Goal: Complete application form

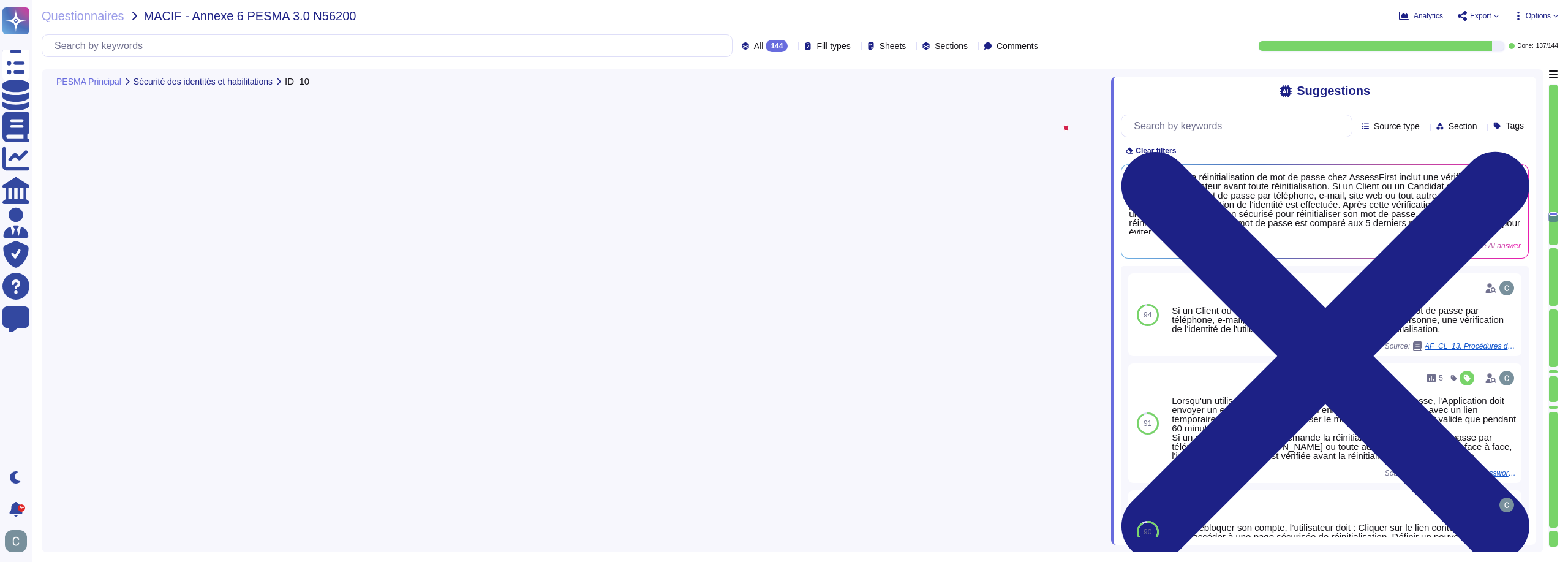
type textarea "Le processus de réinitialisation de mot de passe chez AssessFirst inclut une vé…"
type textarea "LoremiPsumd sitamet c'adi elitseddo ei temporinci ut la etdoloremagn ali enimad…"
type textarea "Oui, les supports de sauvegarde des données critiques et sensibles sont chiffré…"
type textarea "Les sauvegardes sont effectuées sur un serveur de sauvegarde cloisonné et chiff…"
type textarea "Oui, AssessFirst a mis en place une stratégie de sauvegarde qui inclut la dispo…"
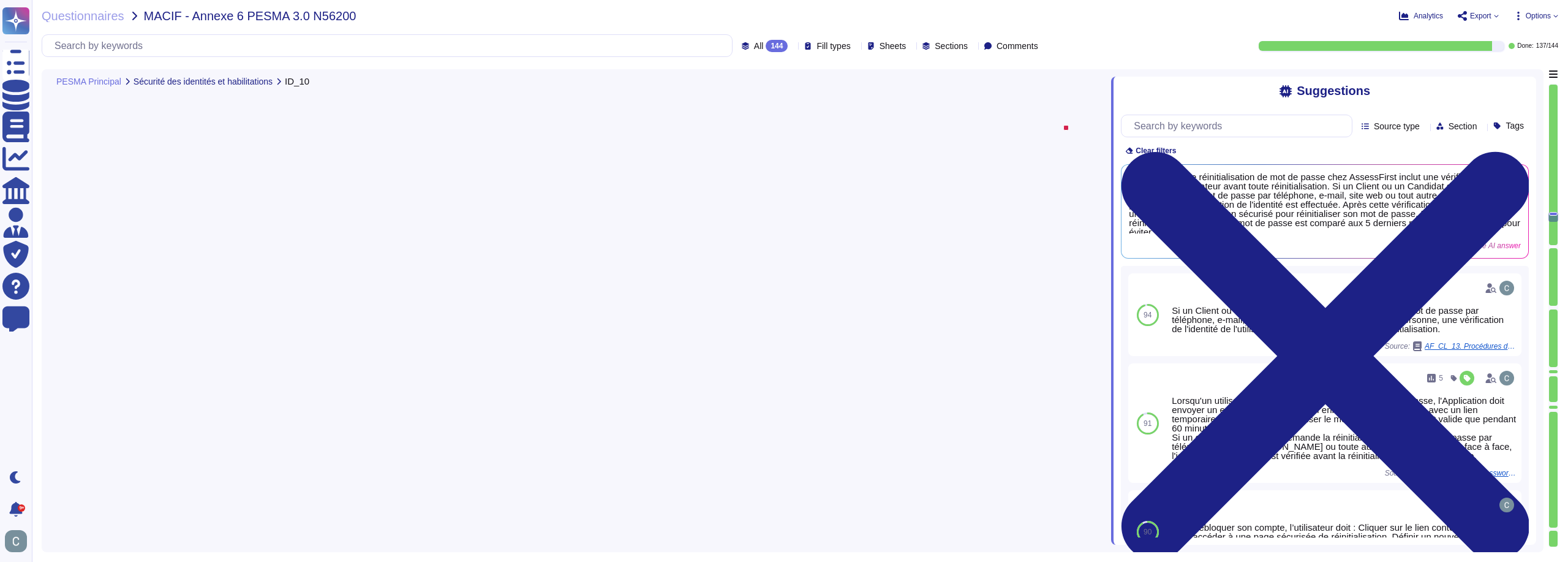
scroll to position [8892, 0]
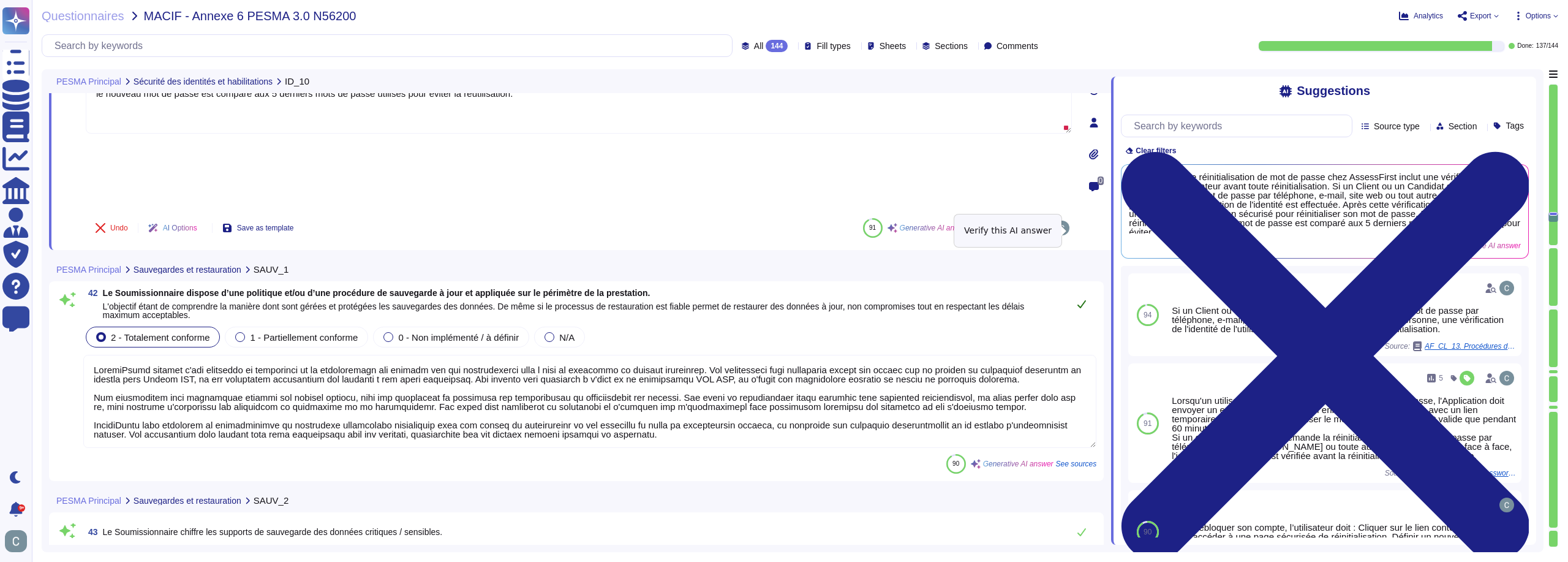
click at [1090, 292] on button at bounding box center [1081, 304] width 29 height 24
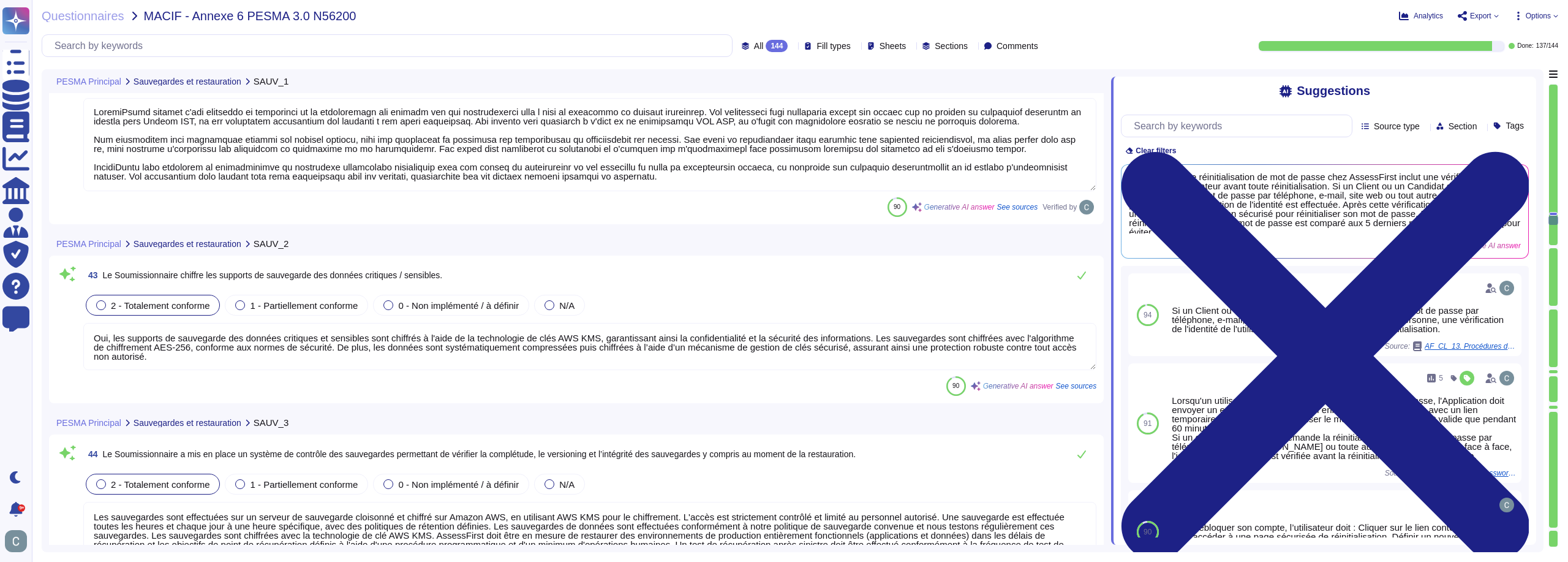
type textarea "AssessFirst réalise des tests de restauration de sauvegarde tous les trimestres…"
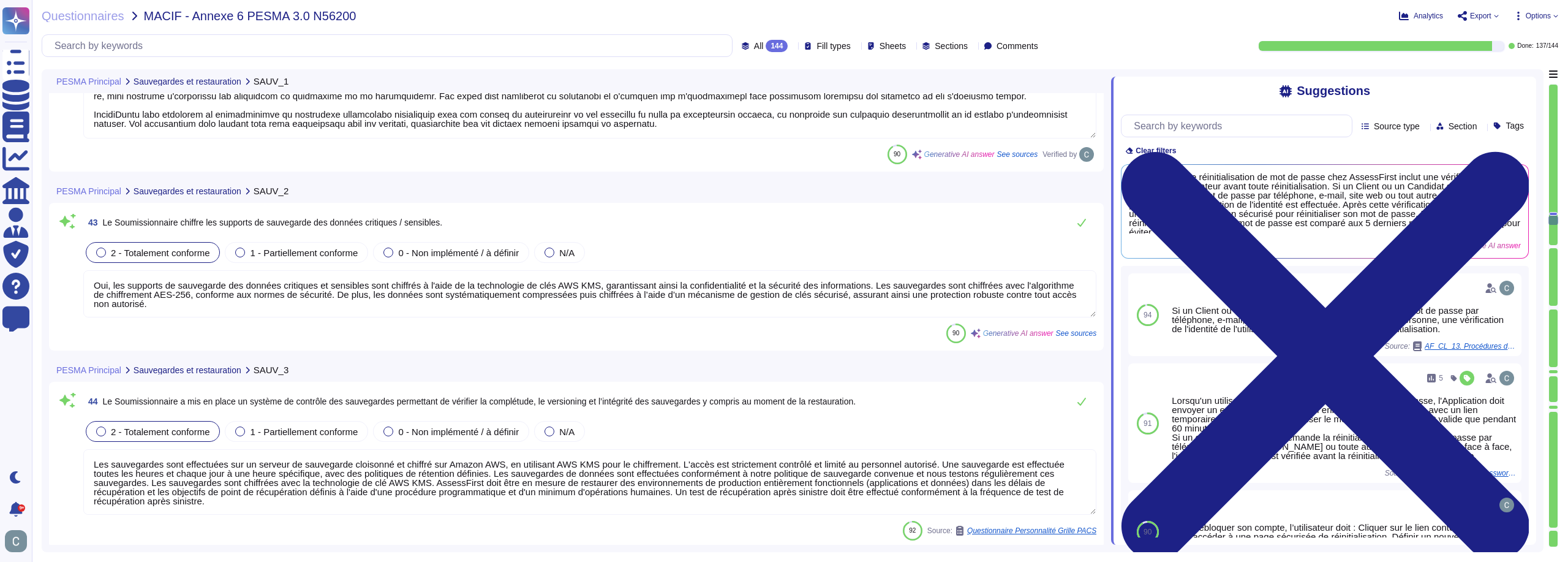
scroll to position [9137, 0]
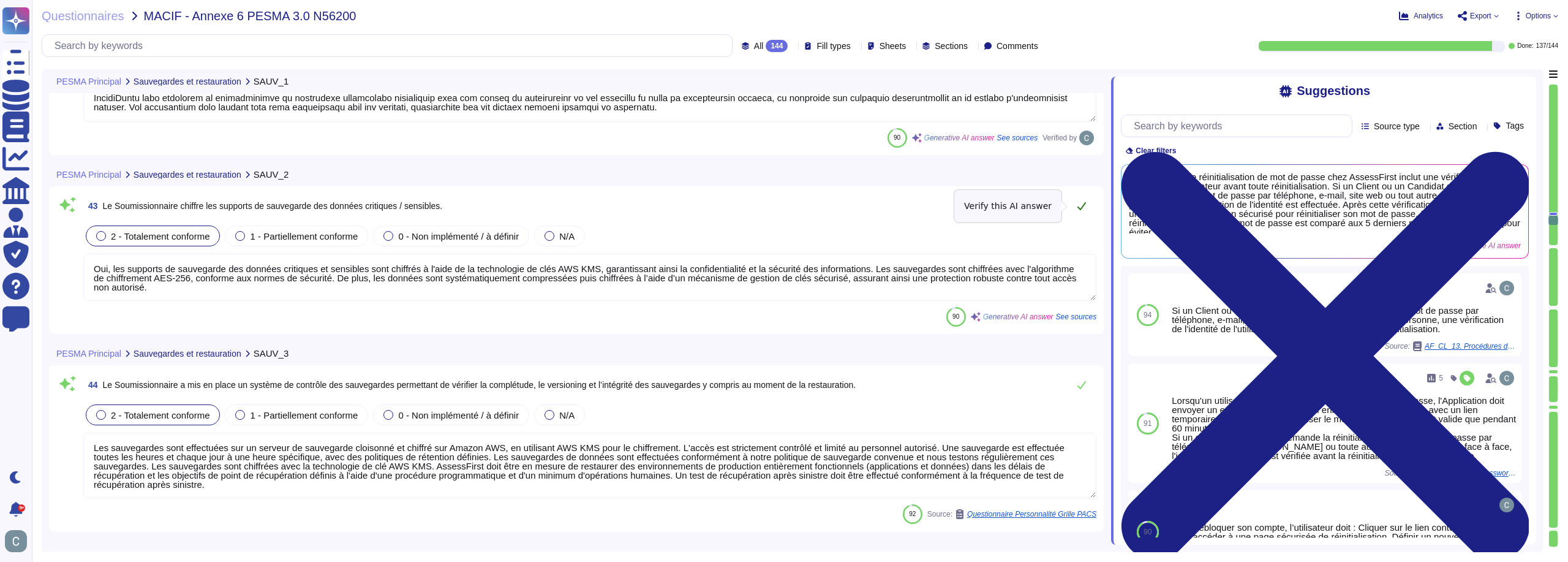
click at [1087, 206] on icon at bounding box center [1081, 205] width 10 height 10
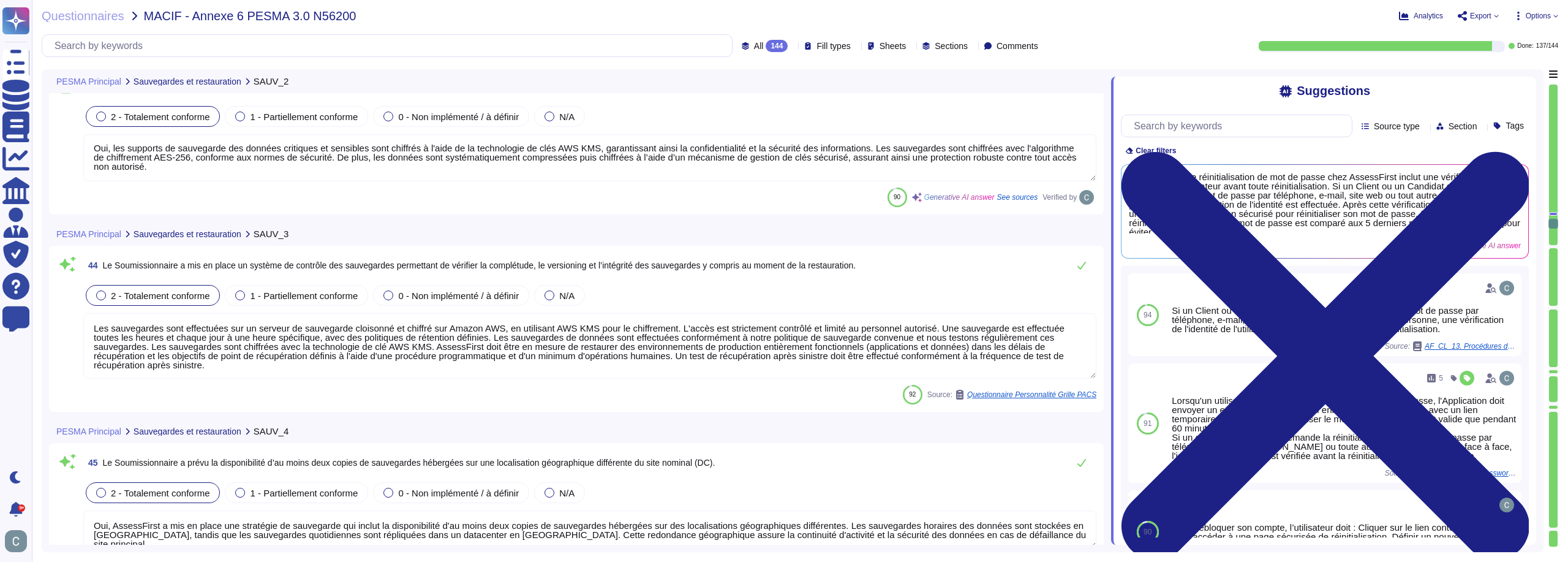
type textarea "Chez AssessFirst, nous avons mis en place des moyens techniques de chiffrement …"
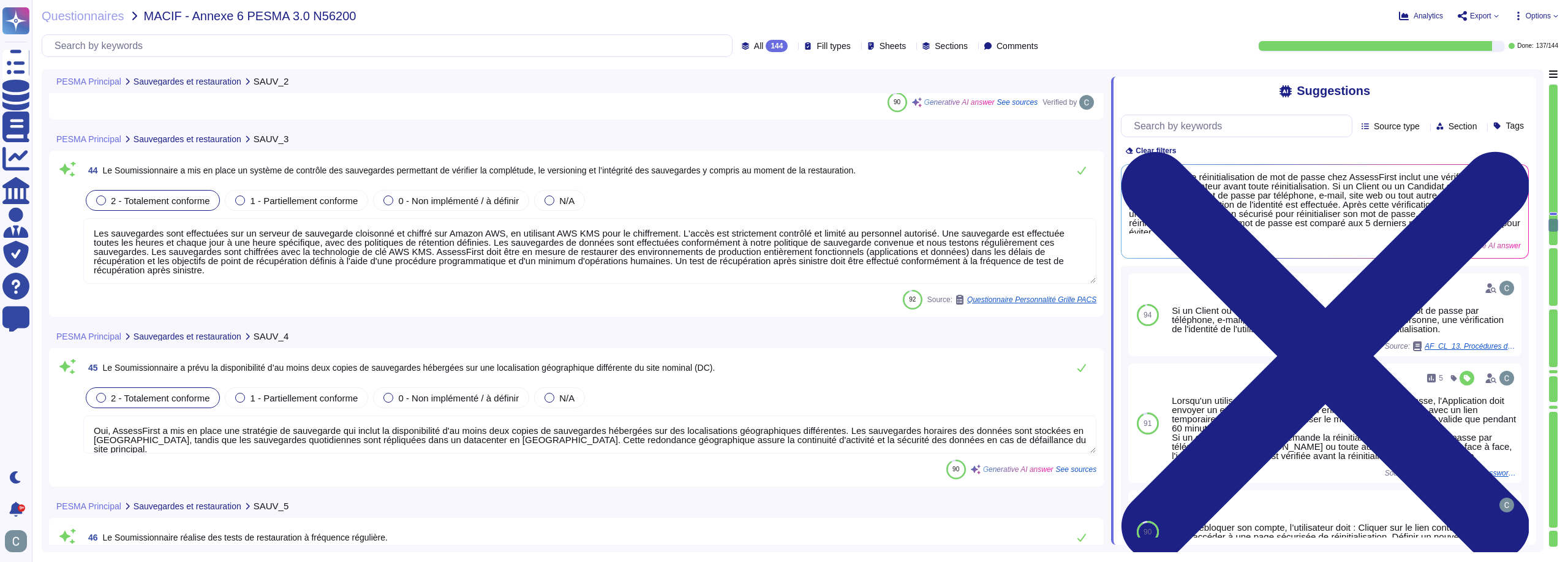
scroll to position [9320, 0]
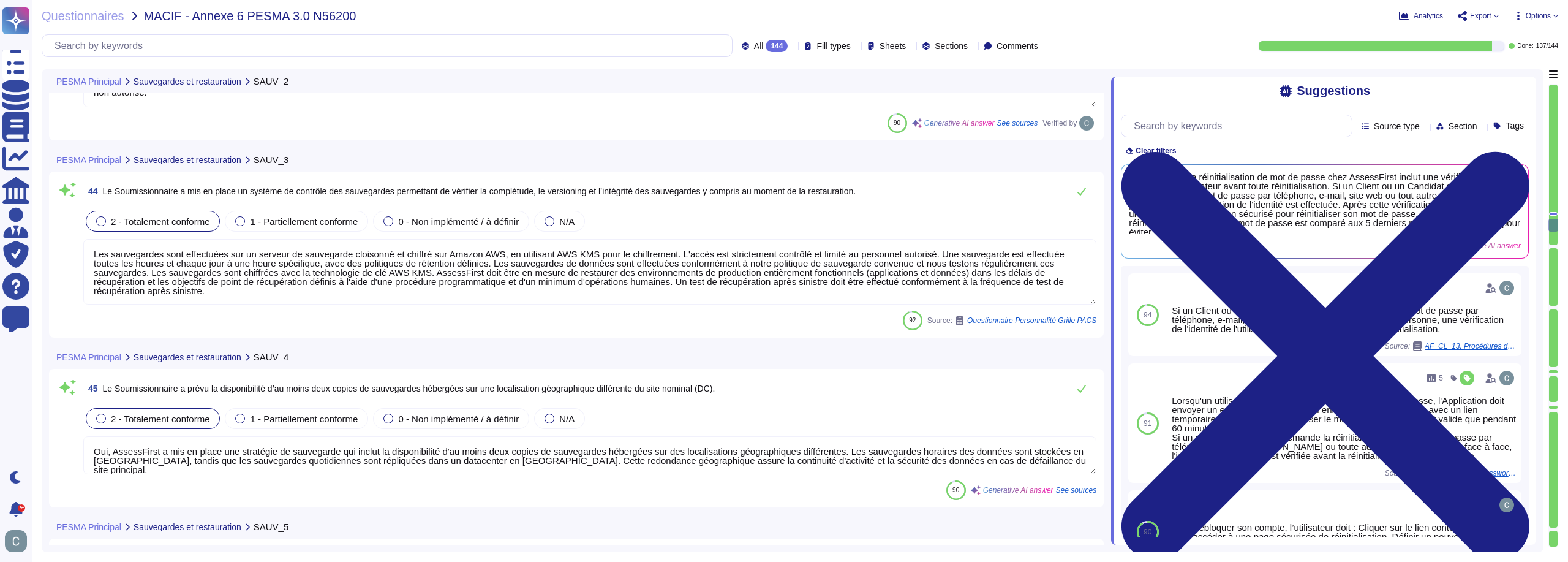
click at [976, 268] on textarea "Les sauvegardes sont effectuées sur un serveur de sauvegarde cloisonné et chiff…" at bounding box center [590, 272] width 1013 height 65
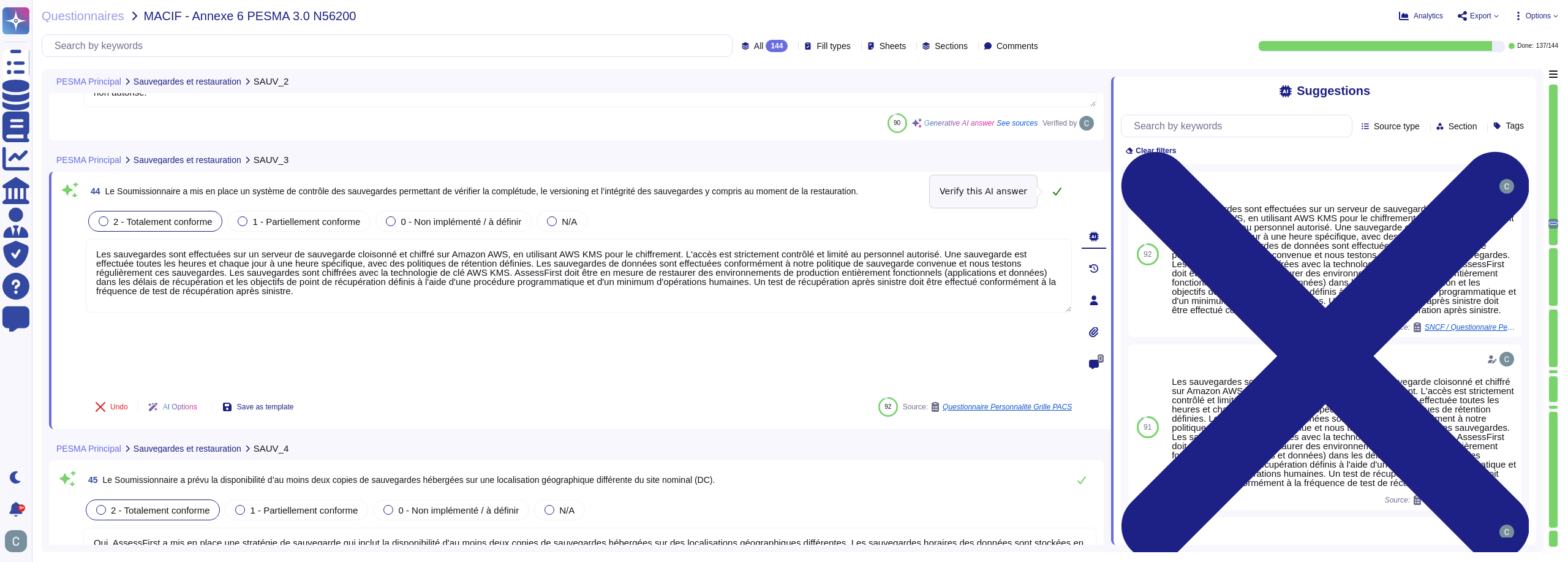
click at [1057, 197] on button at bounding box center [1057, 191] width 29 height 24
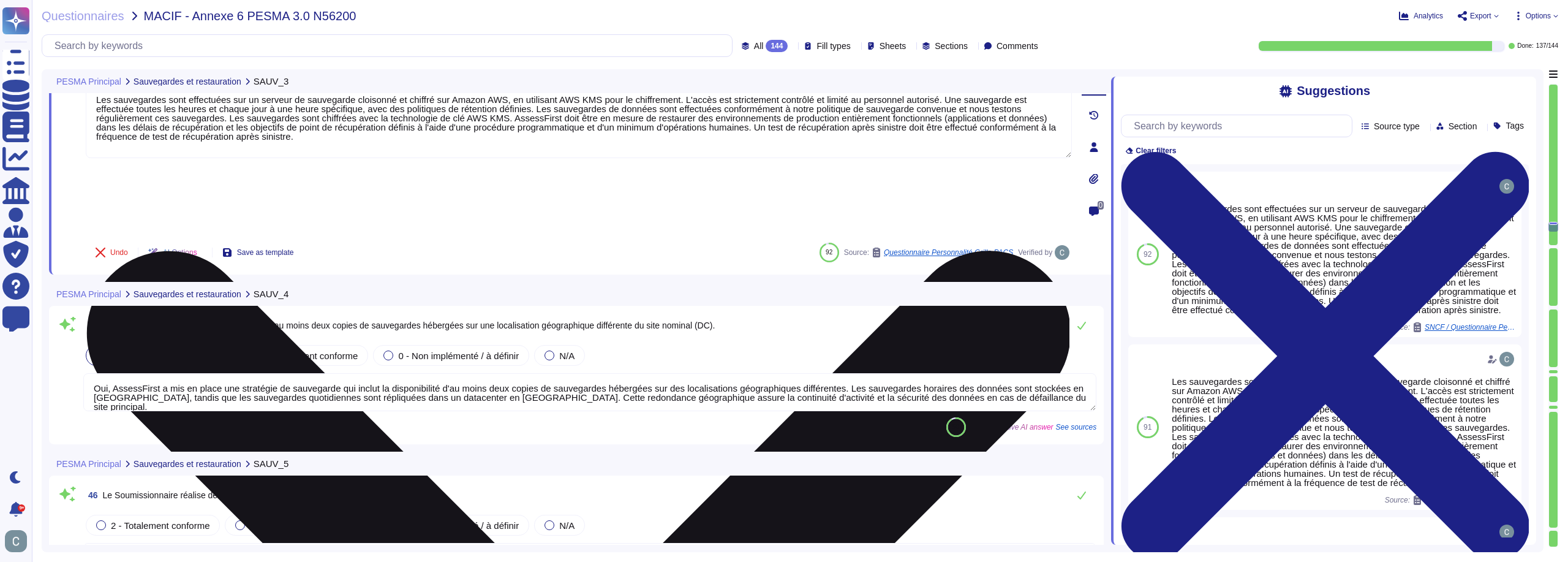
type textarea "LoremiPsumd s ame co adipi elitseddo eiusmodtemp in utlabore etdo magnaaliqu en…"
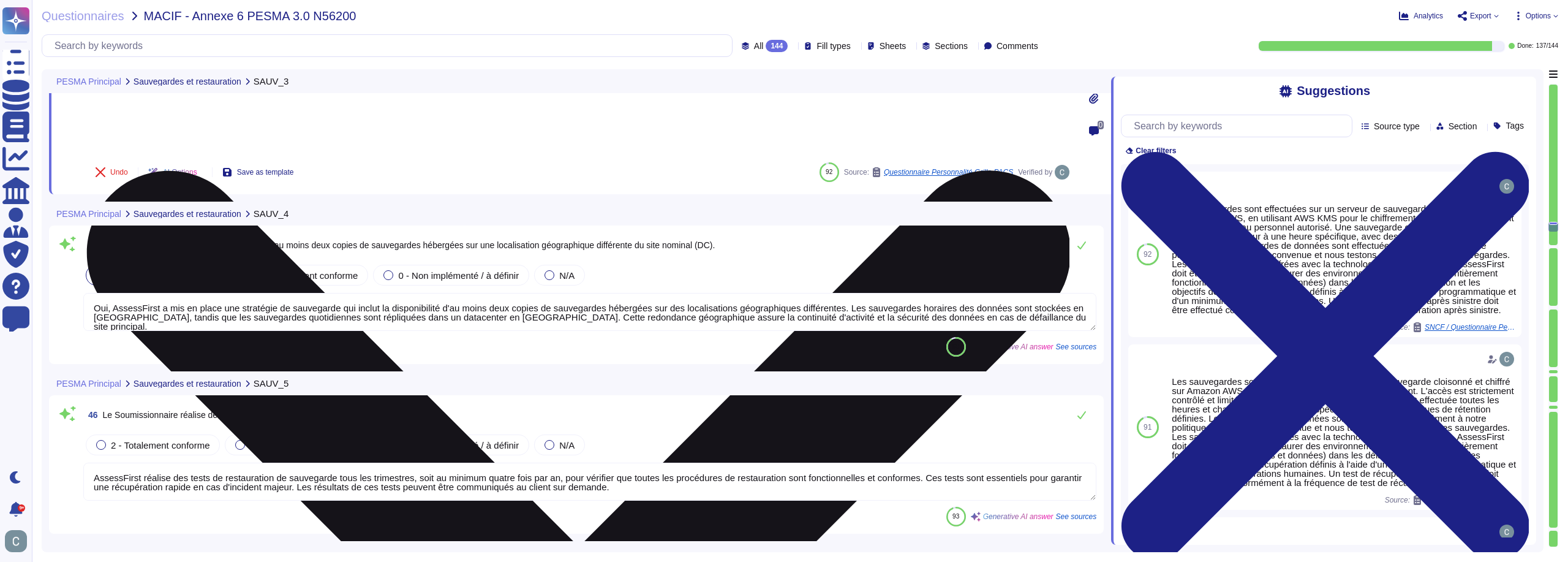
scroll to position [9566, 0]
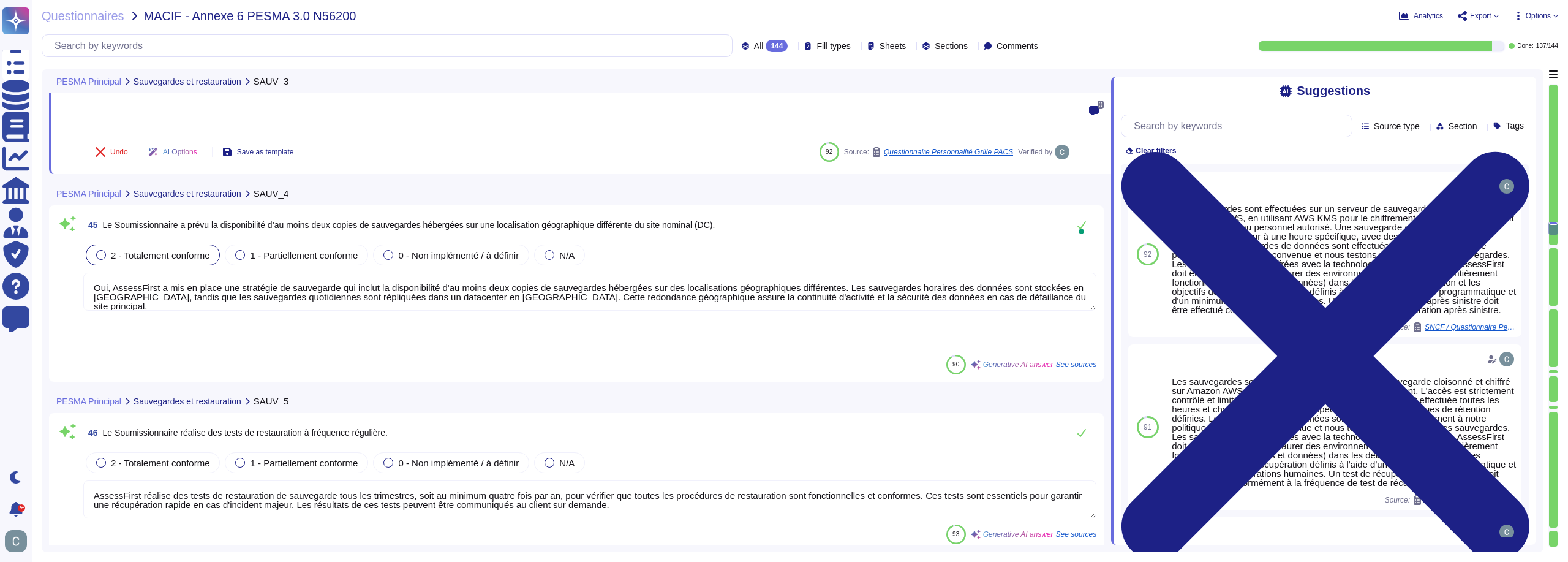
drag, startPoint x: 473, startPoint y: 221, endPoint x: 435, endPoint y: 225, distance: 38.2
click at [435, 273] on textarea "Oui, AssessFirst a mis en place une stratégie de sauvegarde qui inclut la dispo…" at bounding box center [590, 291] width 1013 height 38
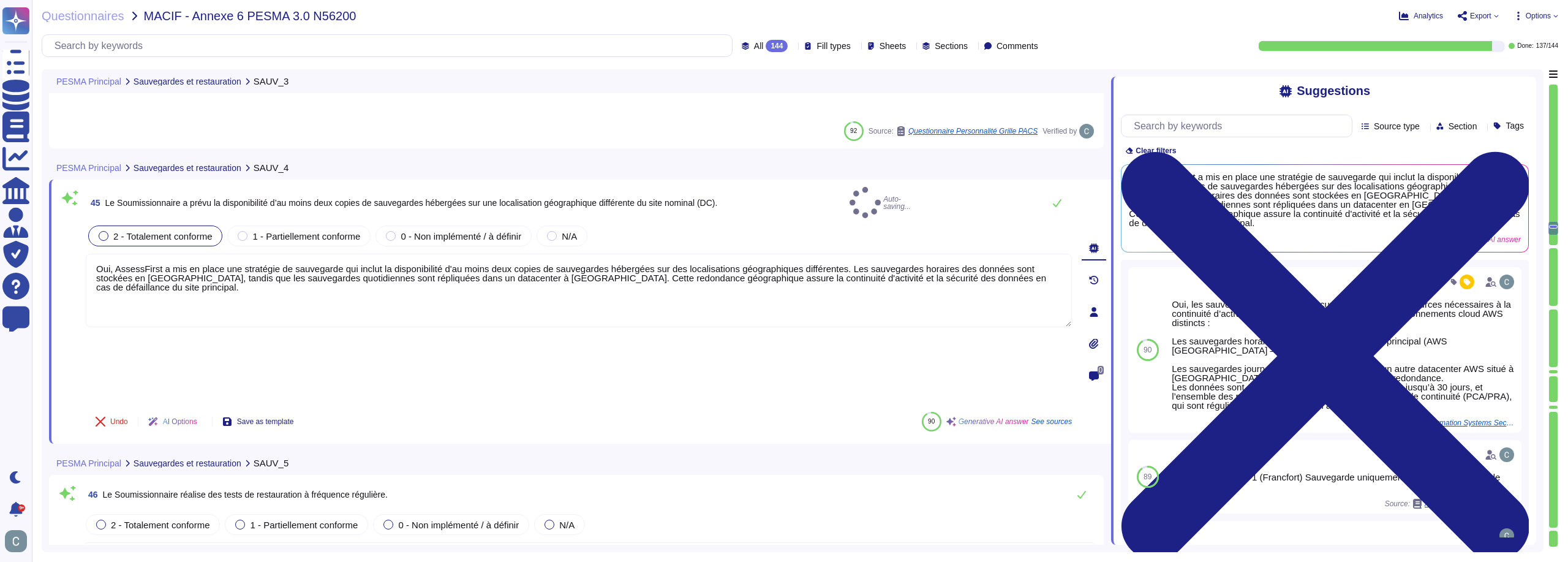
click at [769, 482] on div "46 Le Soumissionnaire réalise des tests de restauration à fréquence régulière." at bounding box center [590, 495] width 1013 height 24
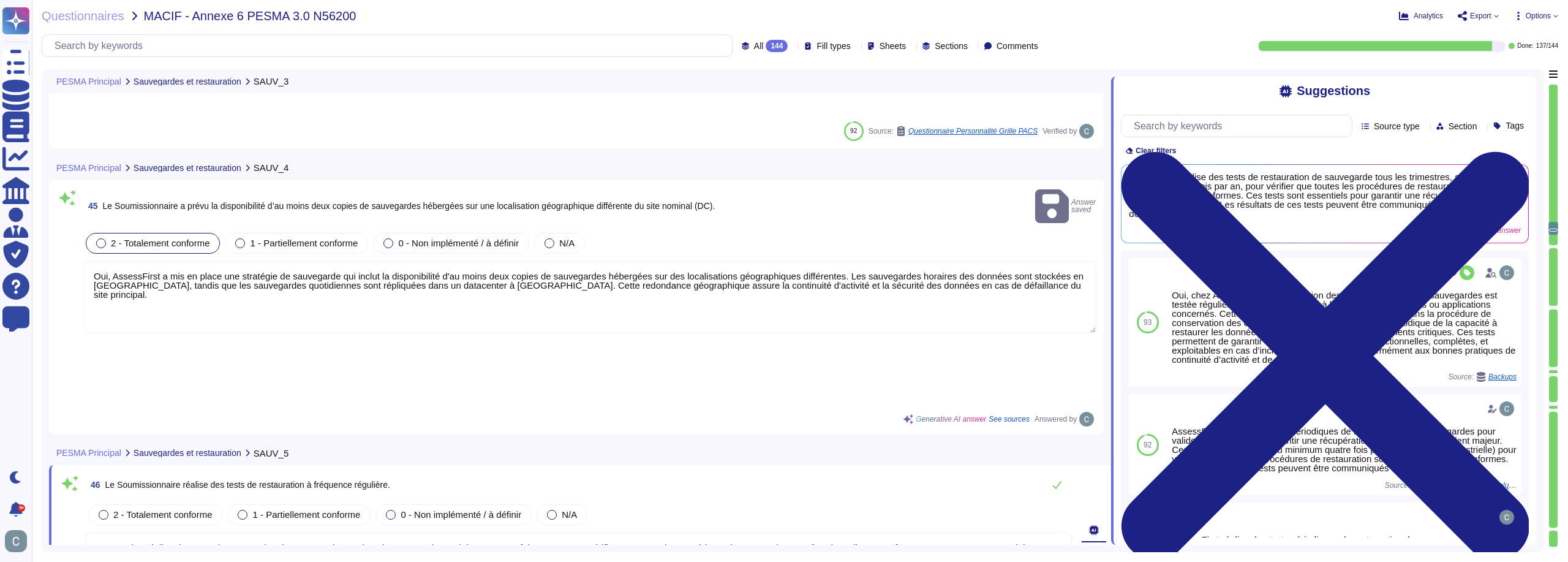
click at [457, 261] on textarea "Oui, AssessFirst a mis en place une stratégie de sauvegarde qui inclut la dispo…" at bounding box center [590, 297] width 1013 height 72
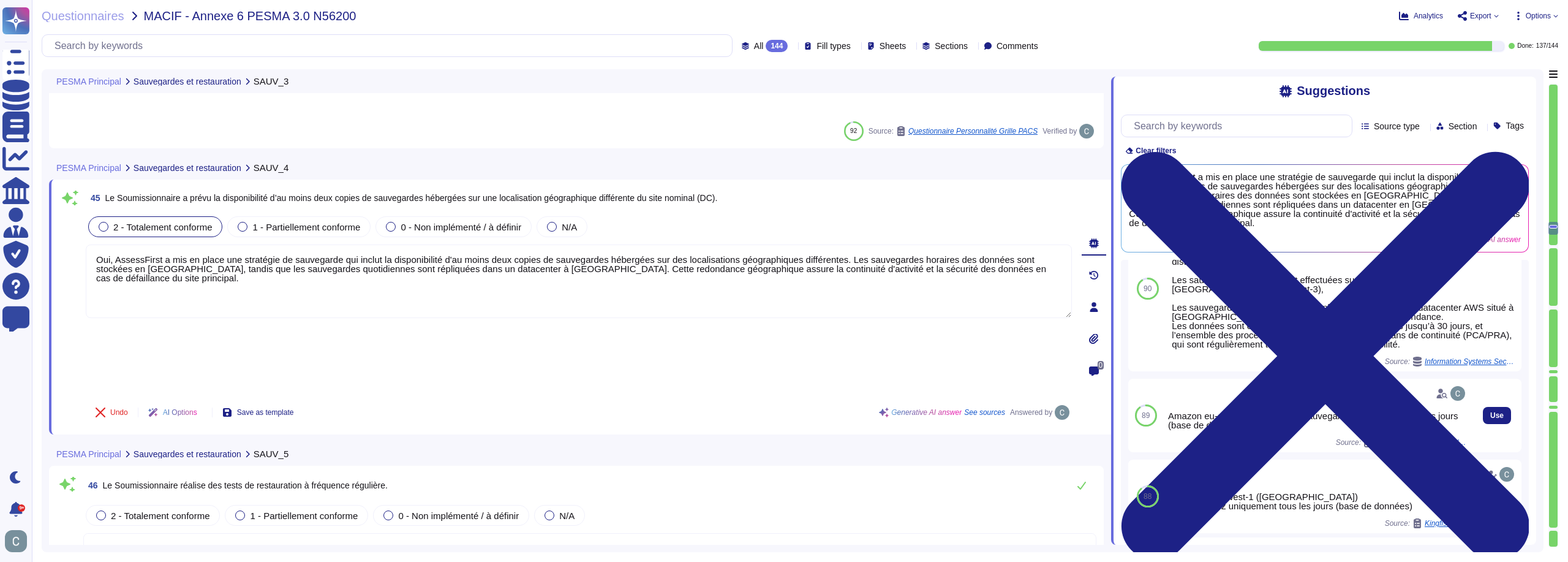
scroll to position [123, 0]
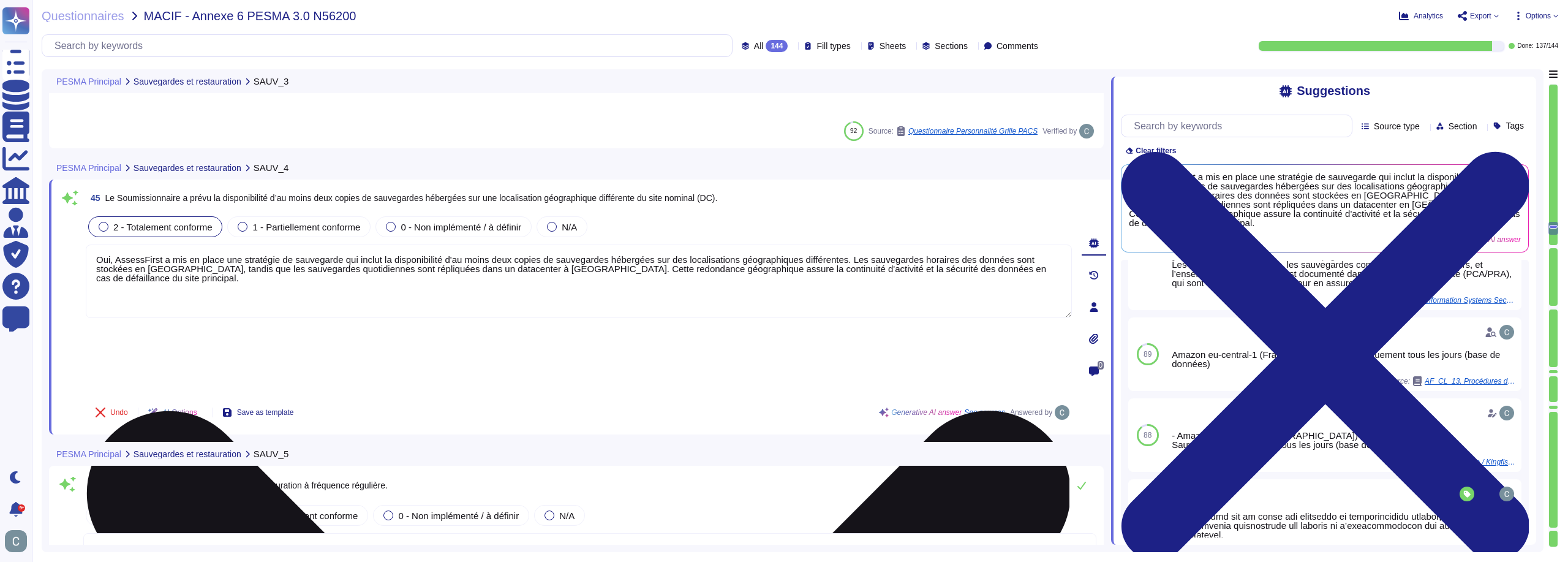
click at [480, 244] on textarea "Oui, AssessFirst a mis en place une stratégie de sauvegarde qui inclut la dispo…" at bounding box center [579, 281] width 986 height 74
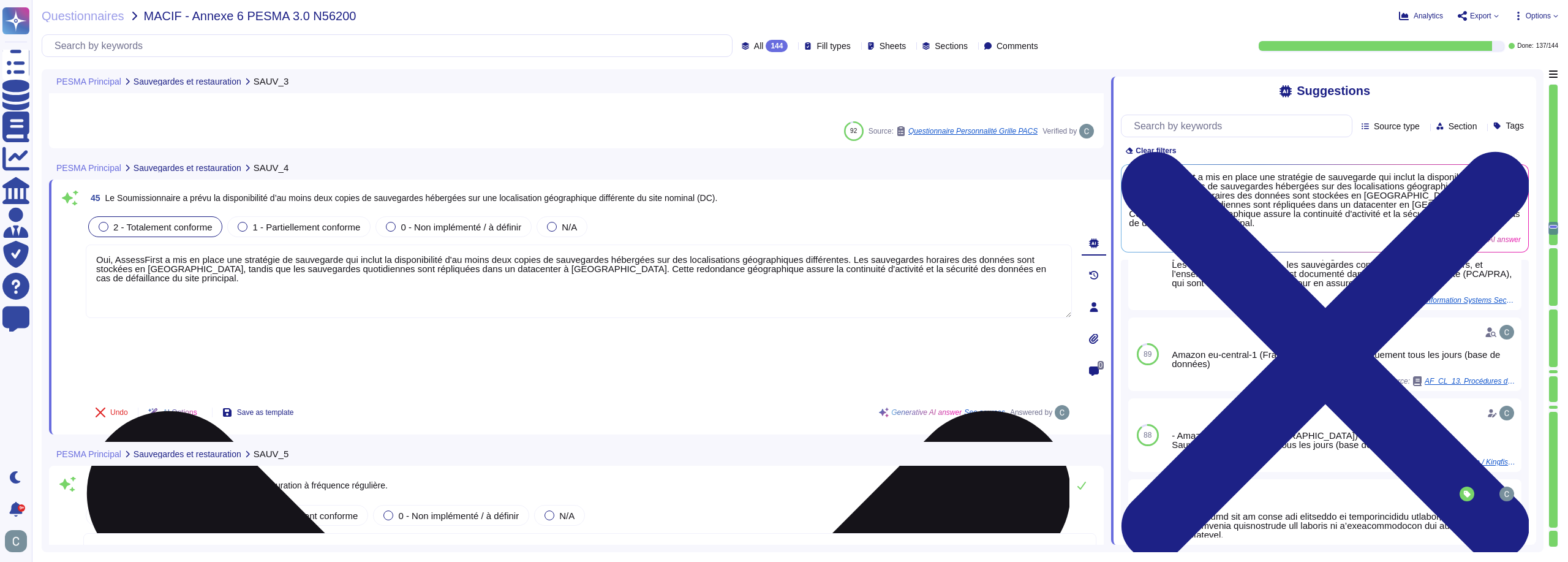
click at [556, 244] on textarea "Oui, AssessFirst a mis en place une stratégie de sauvegarde qui inclut la dispo…" at bounding box center [579, 281] width 986 height 74
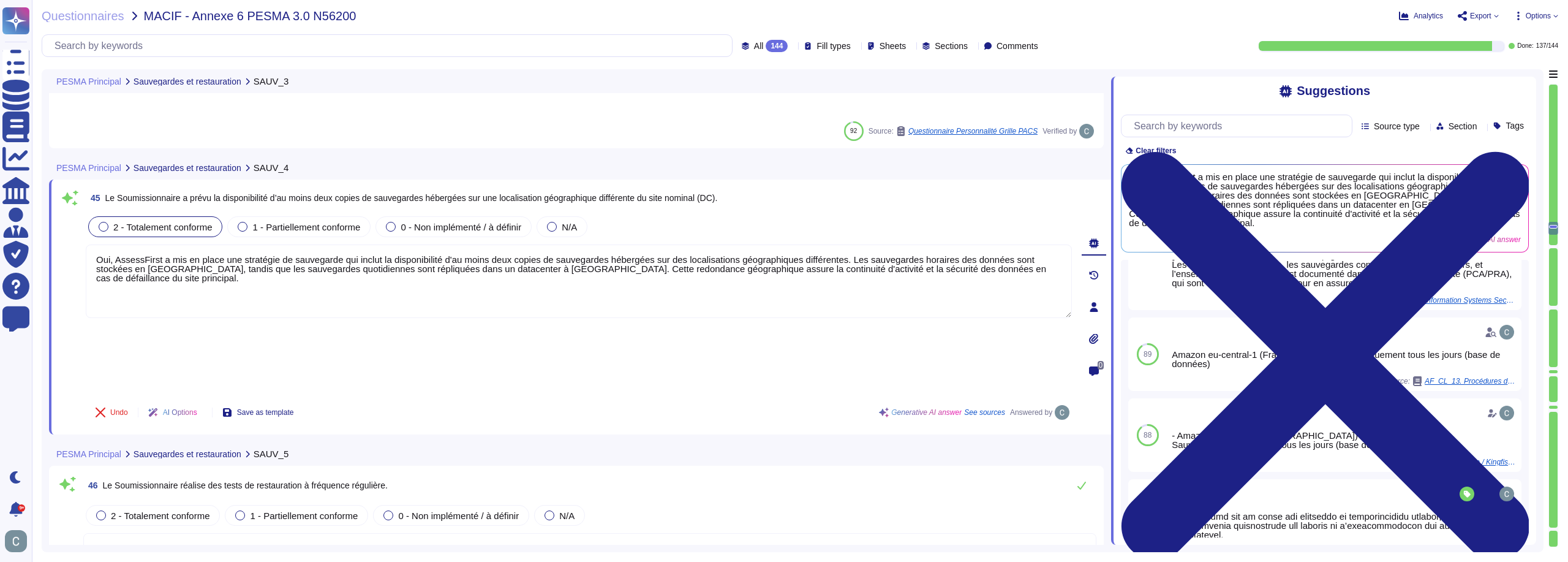
type textarea "Oui, AssessFirst a mis en place une stratégie de sauvegarde qui inclut la dispo…"
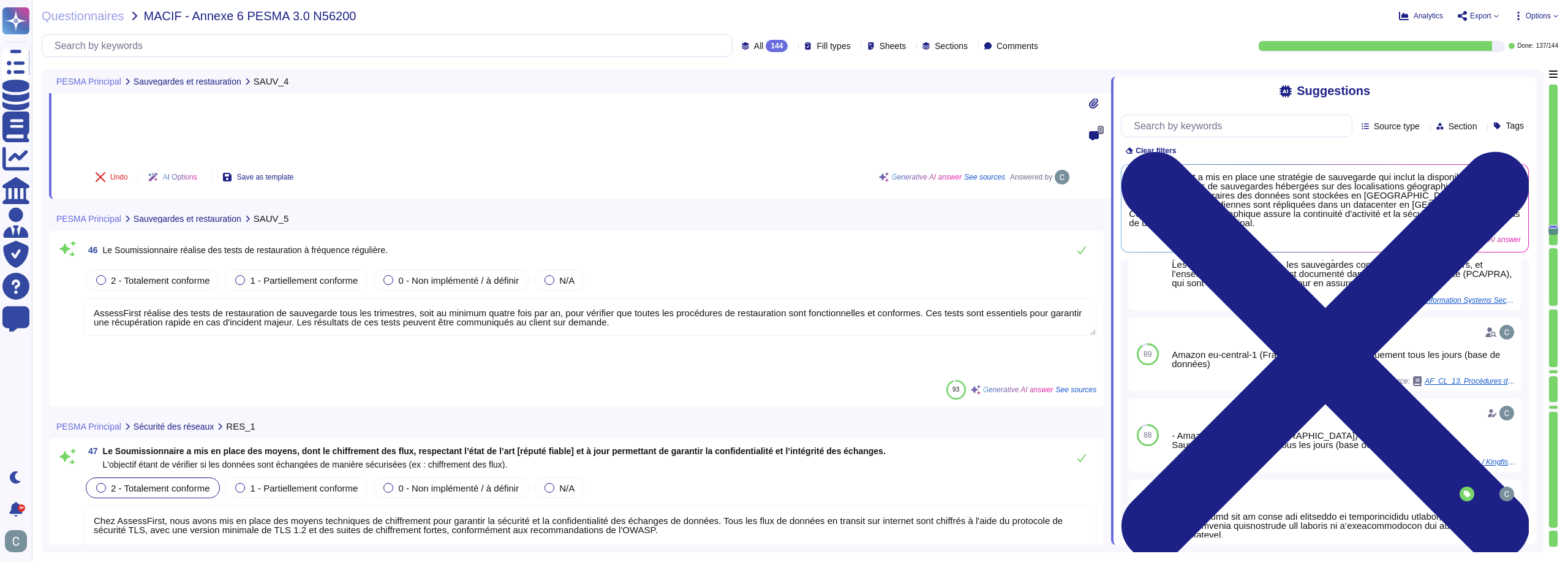
scroll to position [9750, 0]
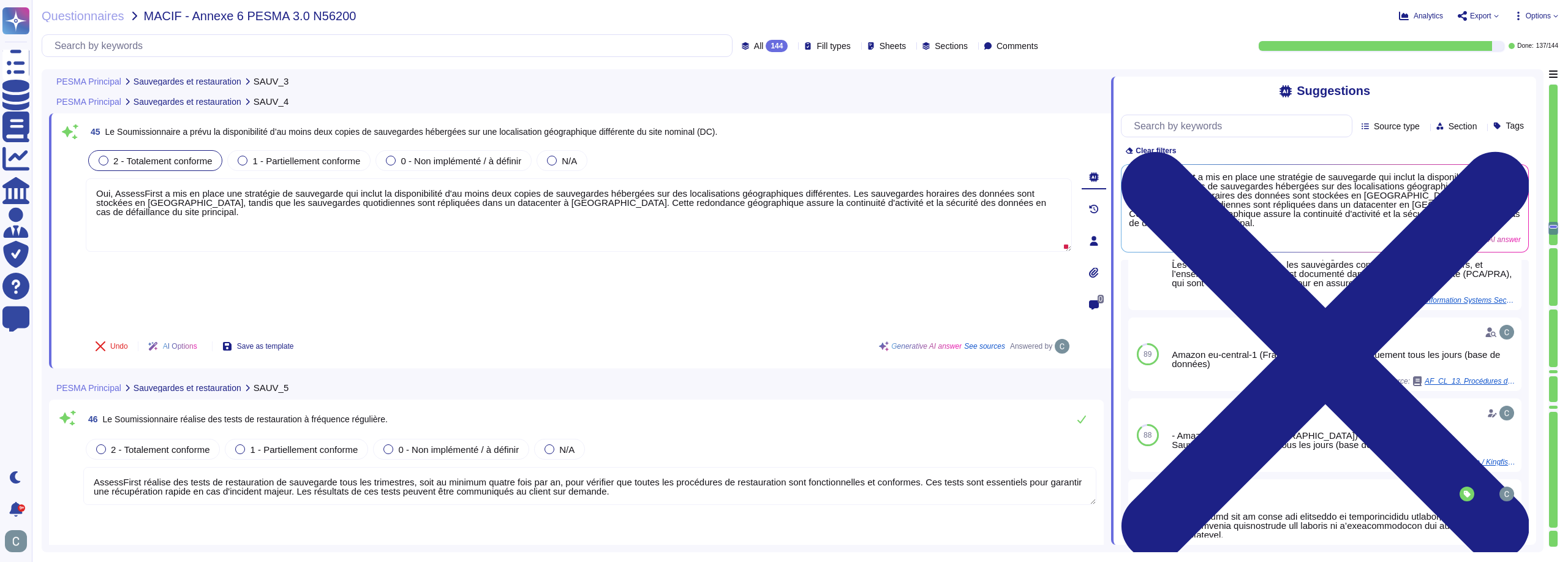
type textarea "Les sauvegardes sont effectuées sur un serveur de sauvegarde cloisonné et chiff…"
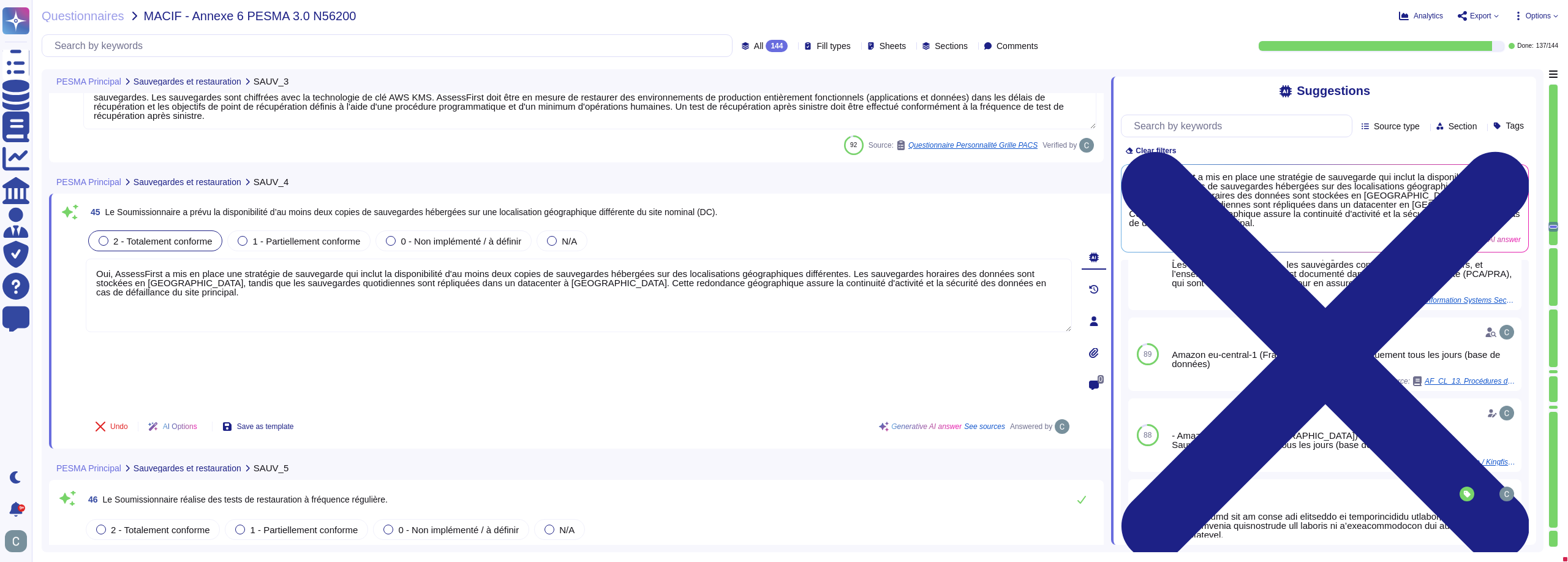
type textarea "LoremiPsumd s ame co adipi elitseddo eiusmodtemp in utlabore etdo magnaaliqu en…"
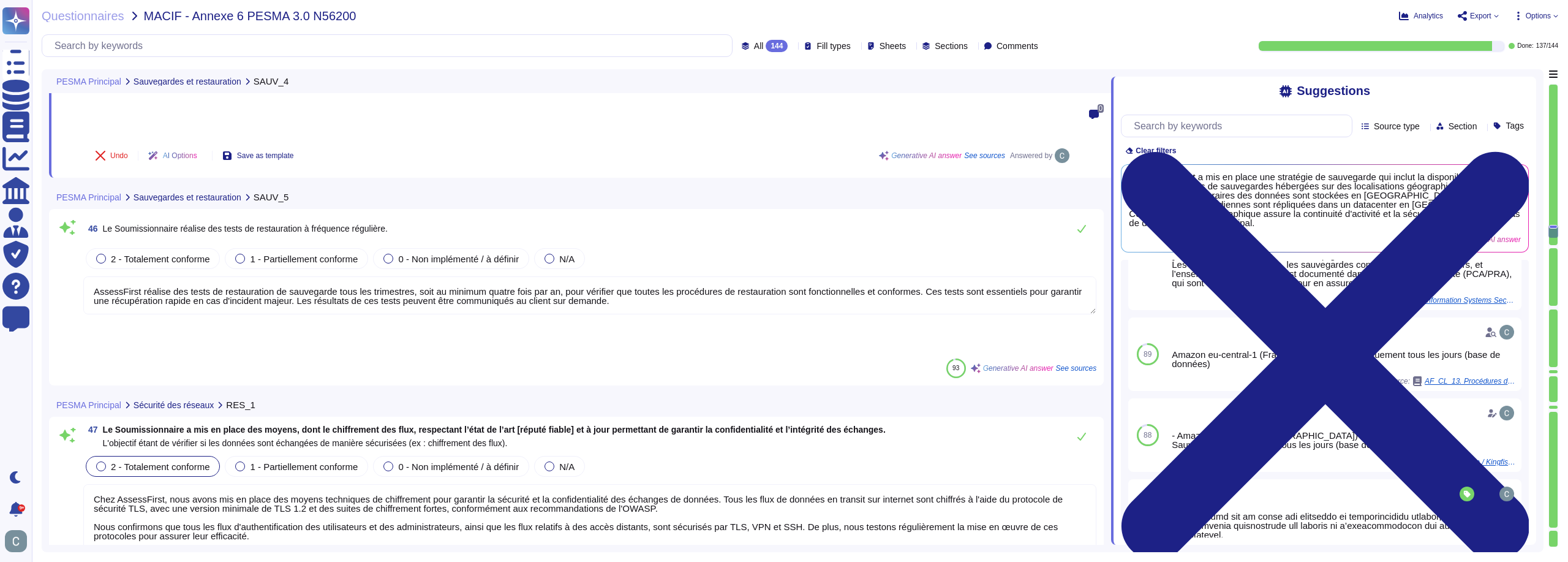
scroll to position [1, 0]
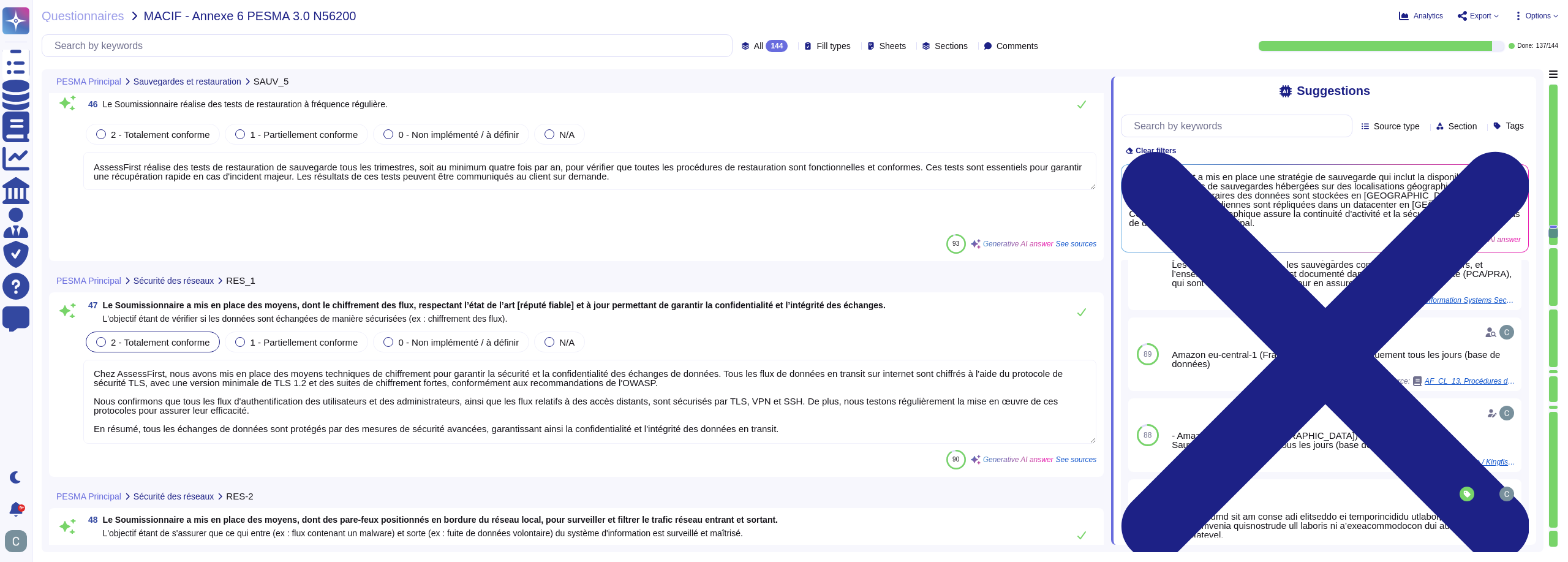
type textarea "LoremiPsumd sitame con adipiscin elitsedd eiusm tem incididunt utlabor etdol m …"
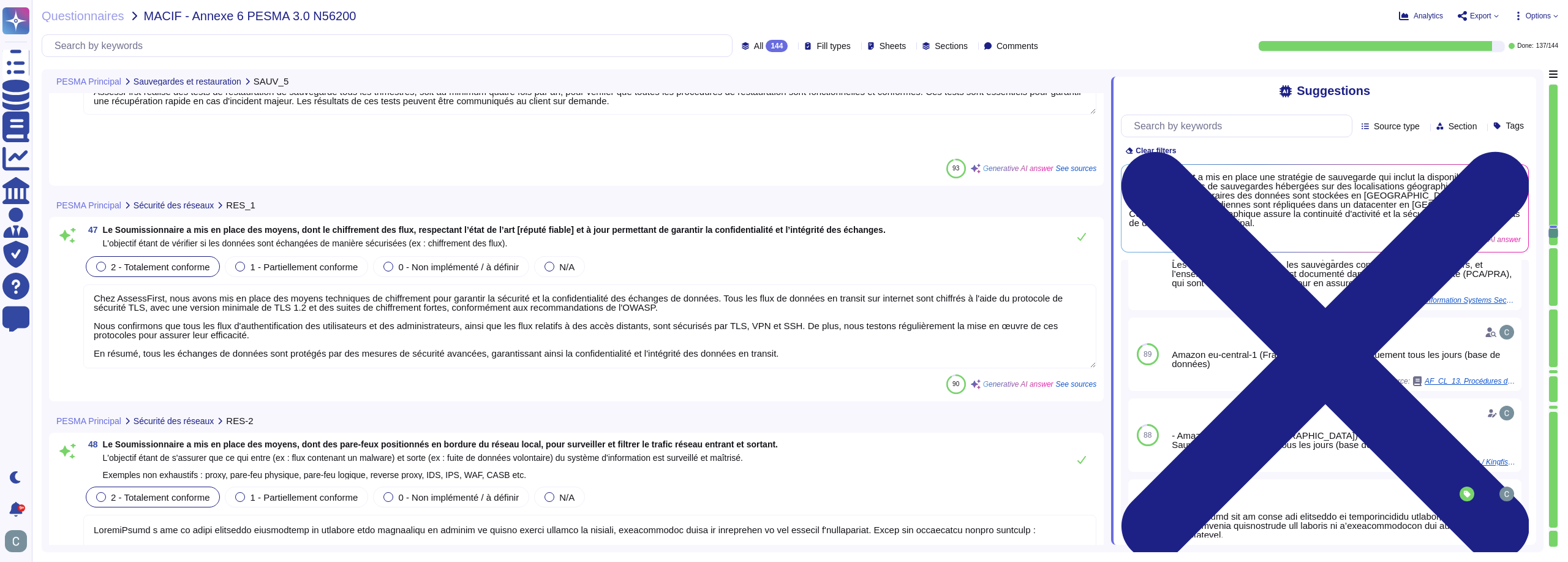
scroll to position [9872, 0]
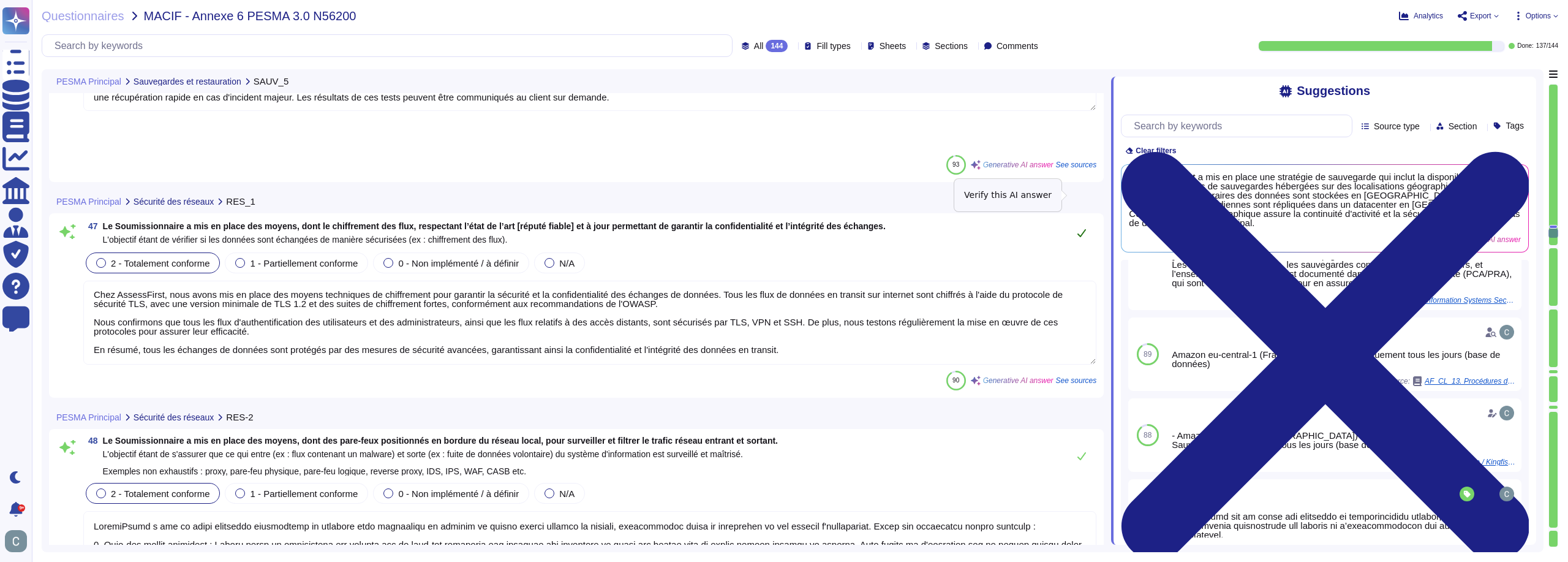
click at [1086, 221] on button at bounding box center [1081, 233] width 29 height 24
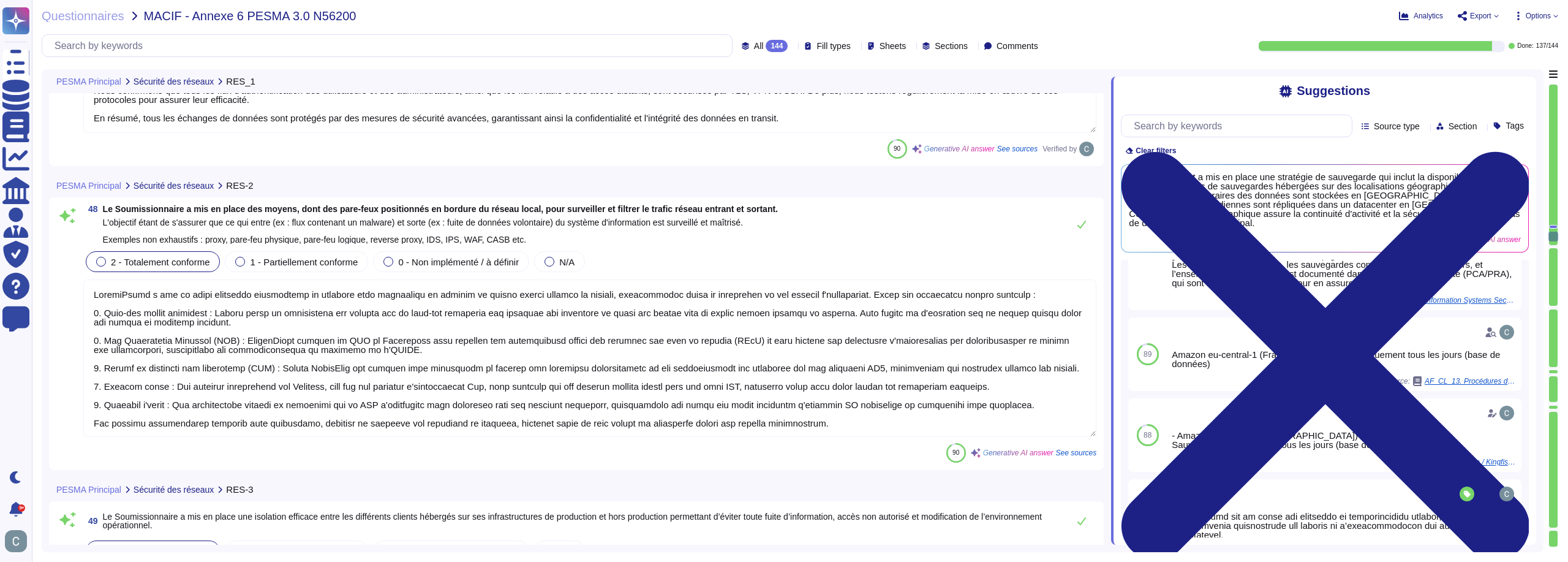
type textarea "AssessFirst héberge ses bases de données sur des serveurs distincts, qui ne son…"
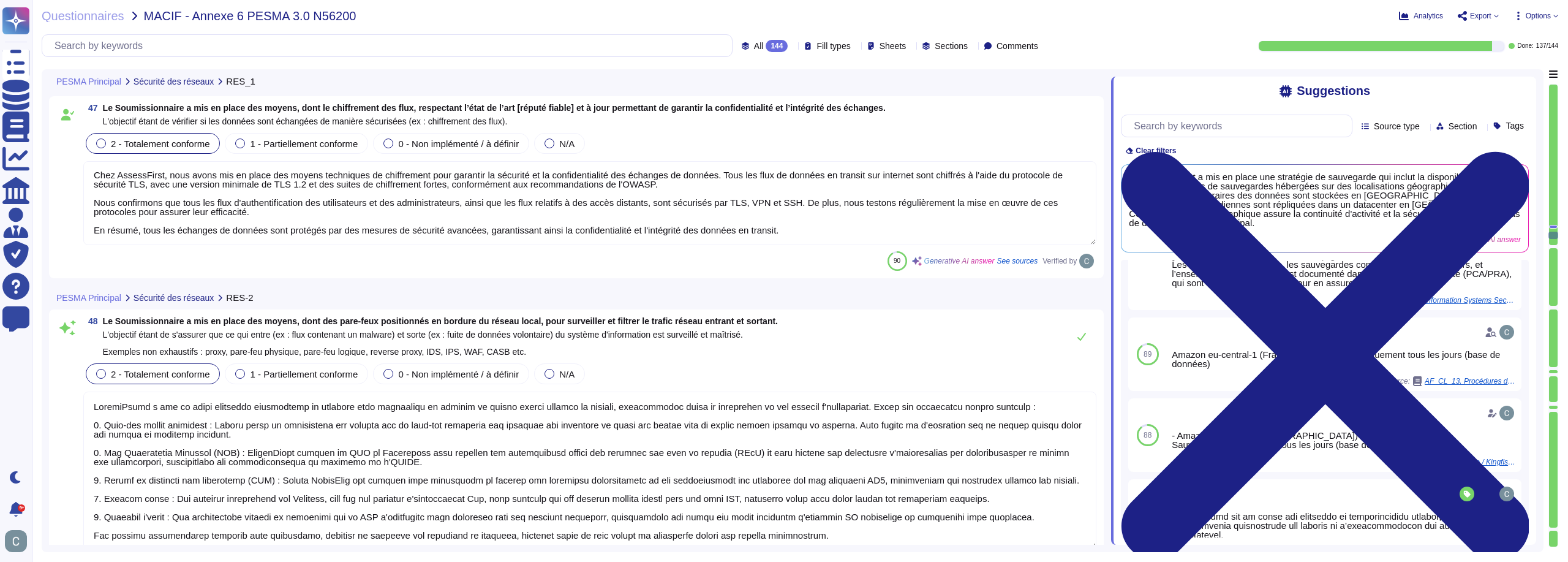
scroll to position [9934, 0]
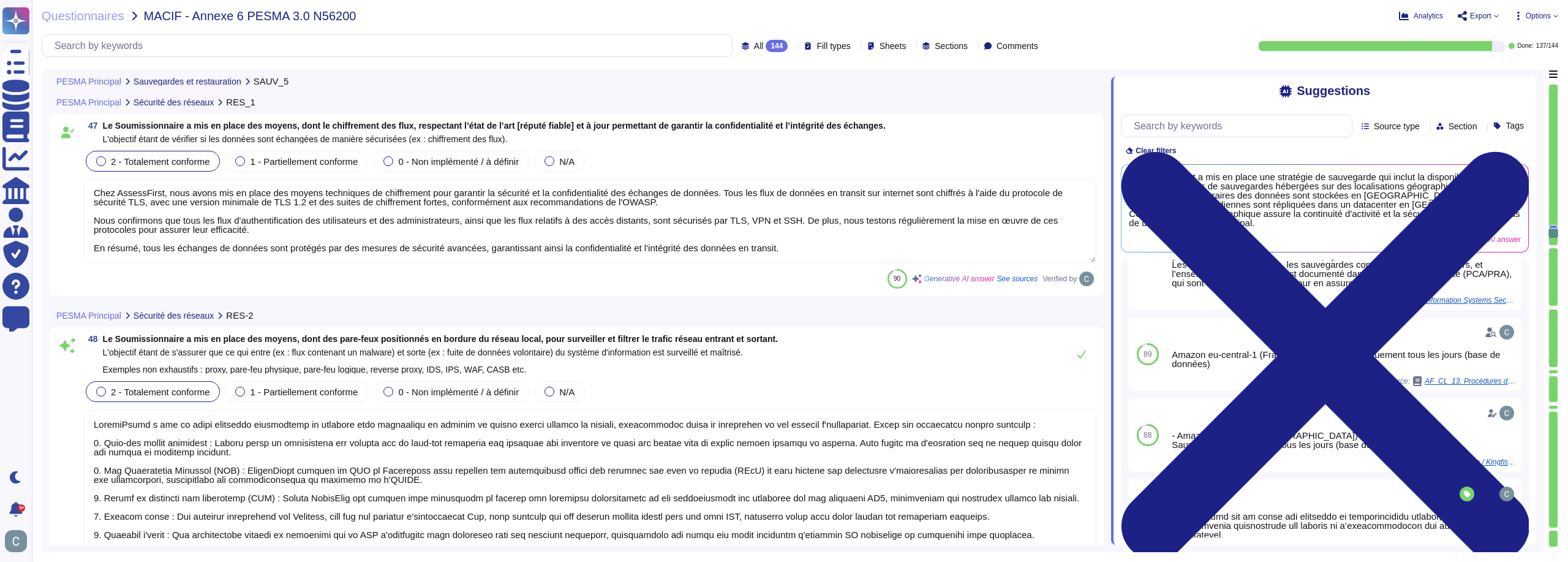
type textarea "AssessFirst réalise des tests de restauration de sauvegarde tous les trimestres…"
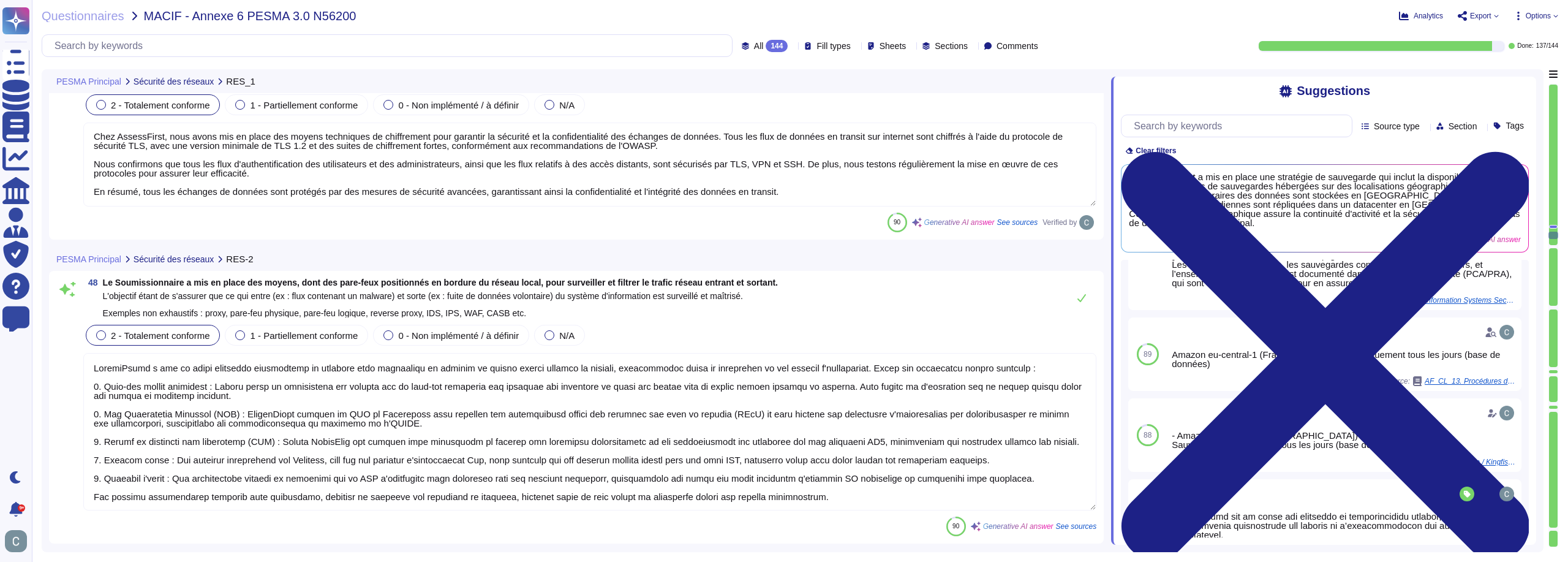
type textarea "AssessFirst héberge ses bases de données sur des serveurs distincts, qui ne son…"
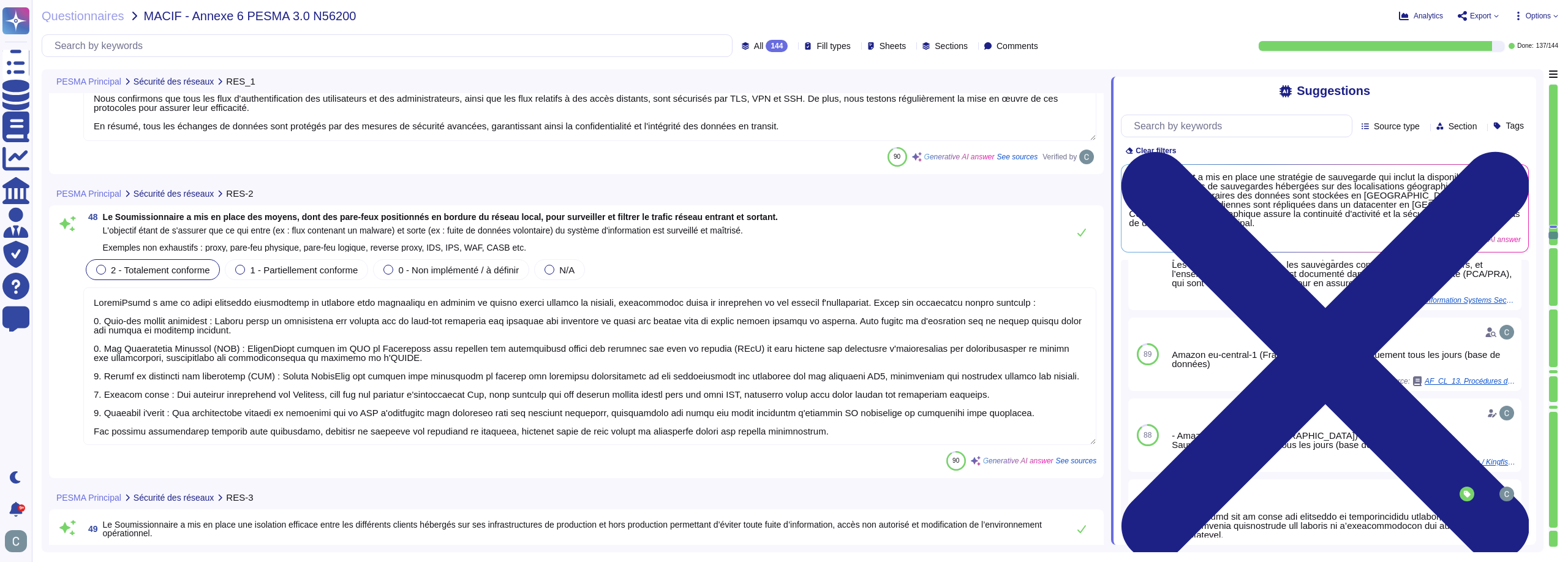
scroll to position [10056, 0]
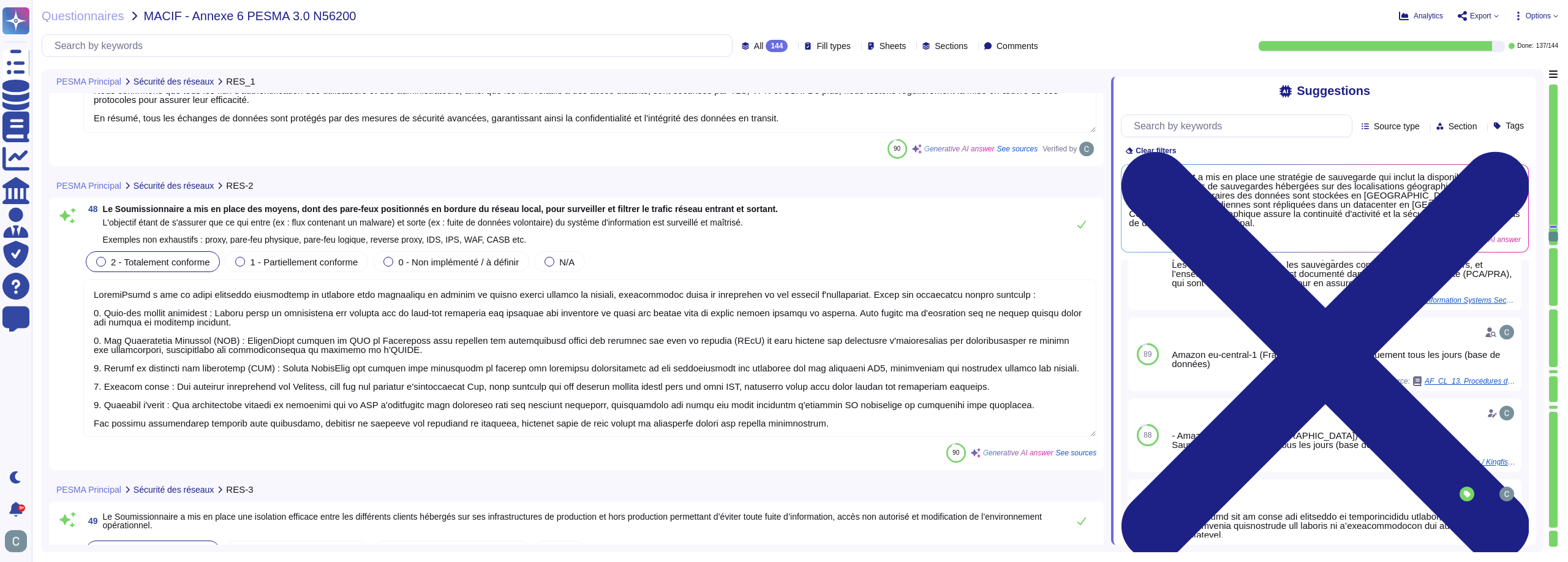
click at [804, 397] on textarea at bounding box center [590, 359] width 1013 height 158
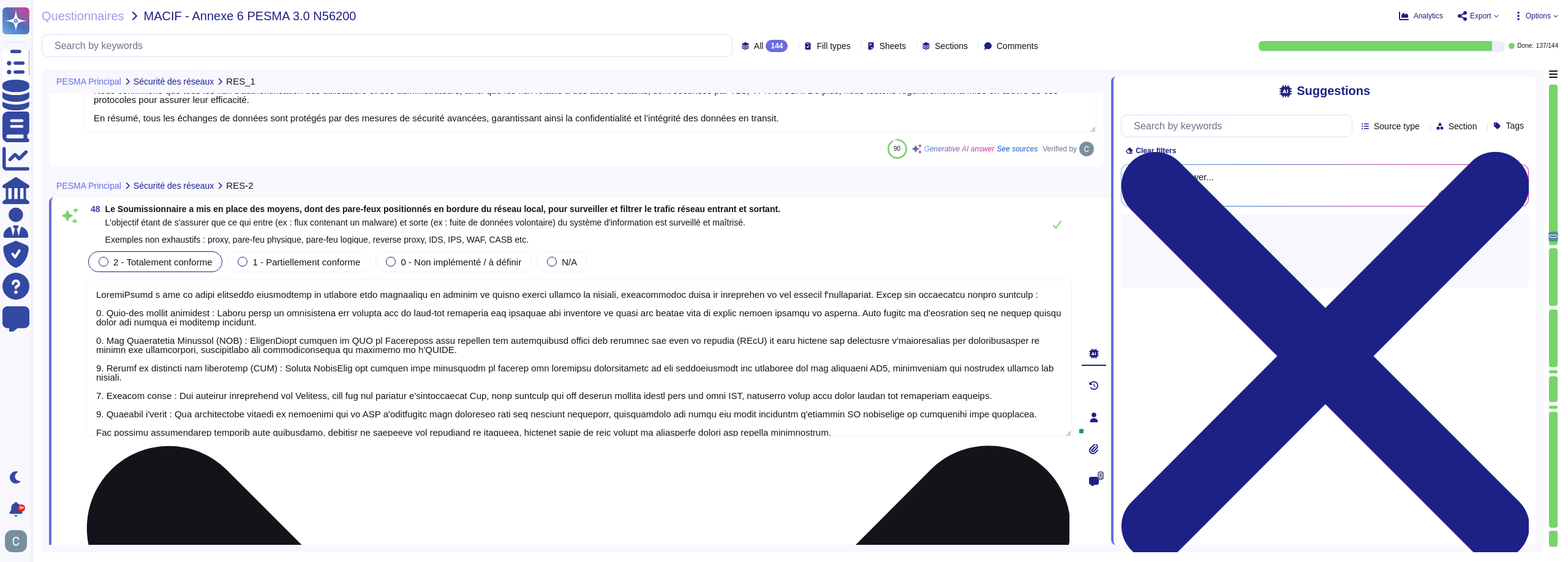
scroll to position [0, 0]
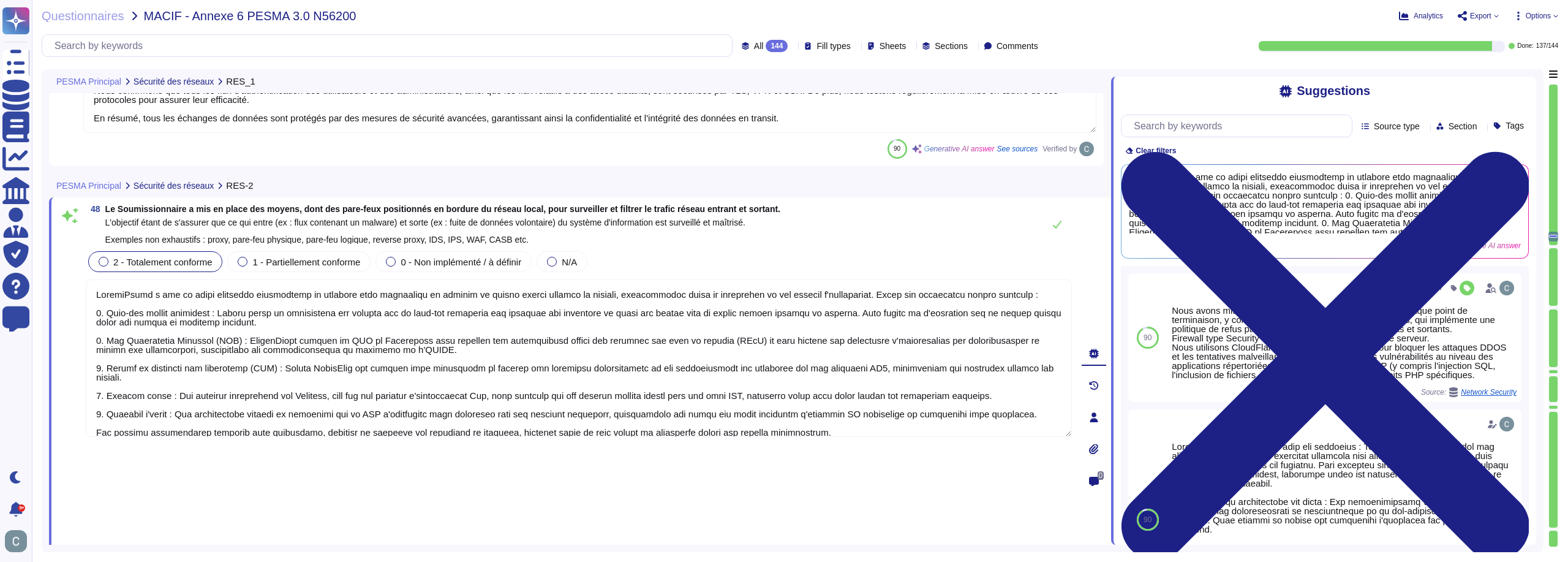
drag, startPoint x: 857, startPoint y: 428, endPoint x: 49, endPoint y: 282, distance: 821.1
click at [49, 282] on div "48 Le Soumissionnaire a mis en place des moyens, dont des pare-feux positionnés…" at bounding box center [580, 418] width 1062 height 440
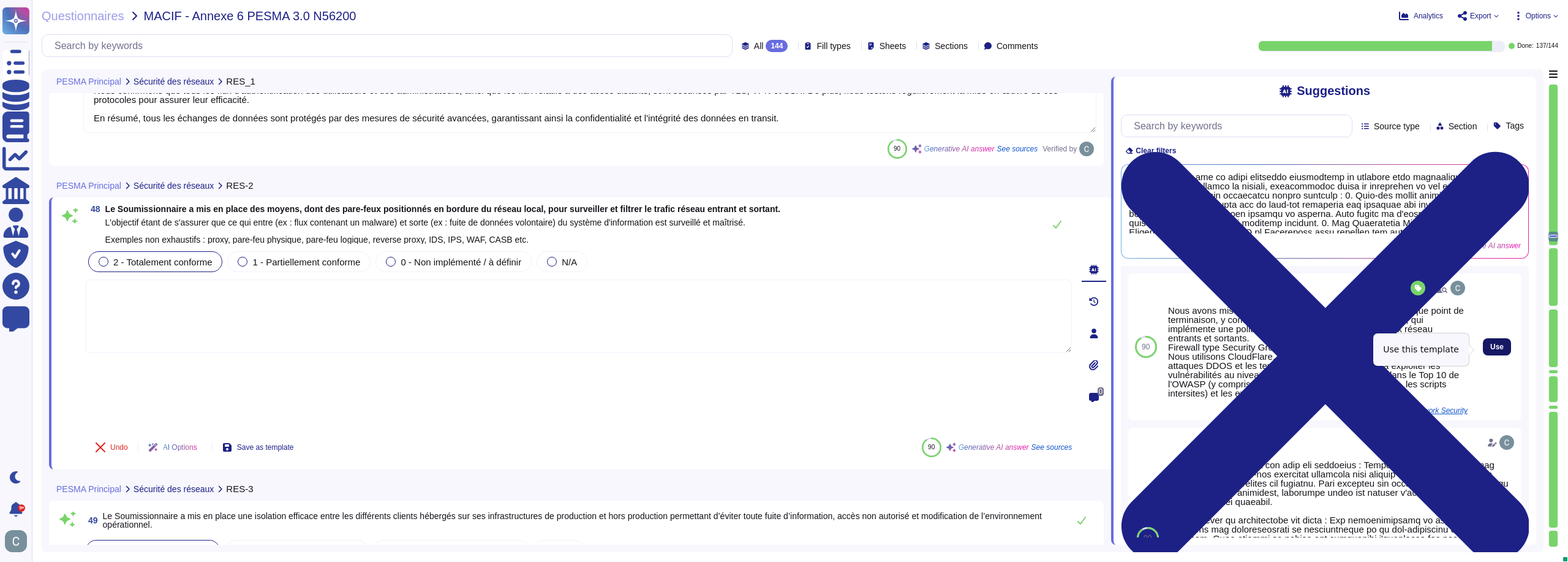
click at [1483, 355] on button "Use" at bounding box center [1497, 346] width 28 height 17
type textarea "Nous avons mis en place une politique de pare-feu pour chaque point de terminai…"
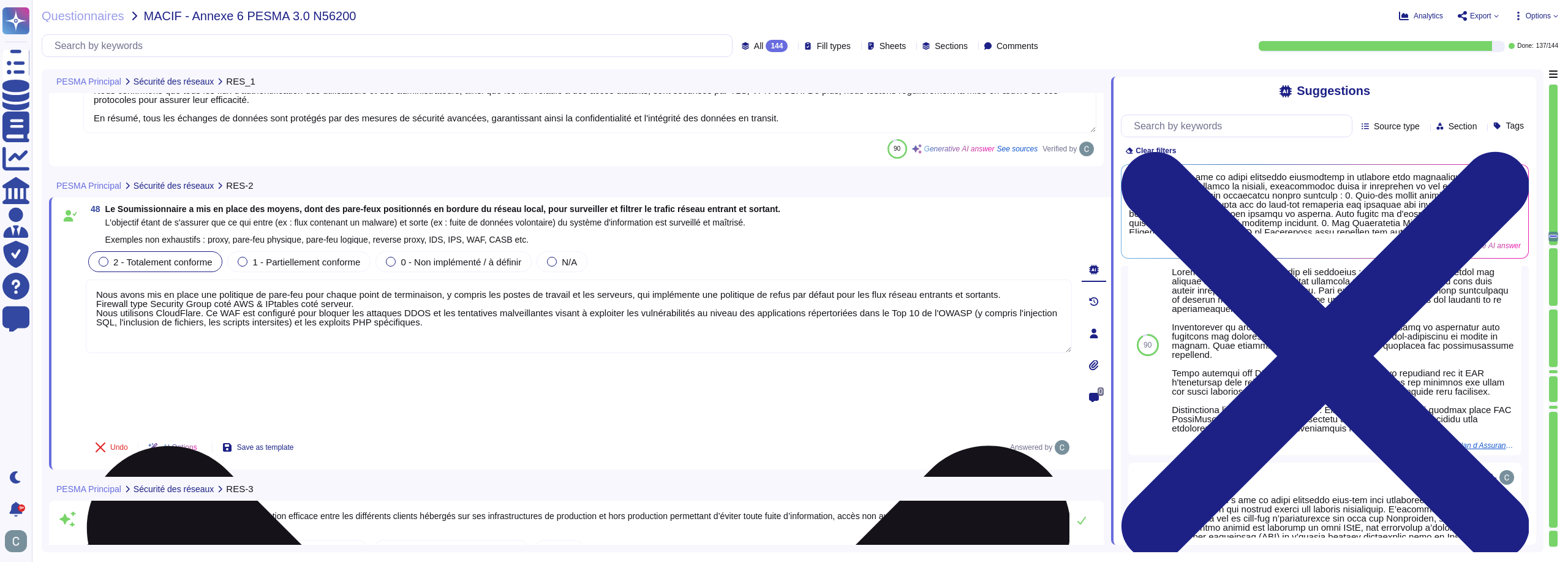
scroll to position [170, 0]
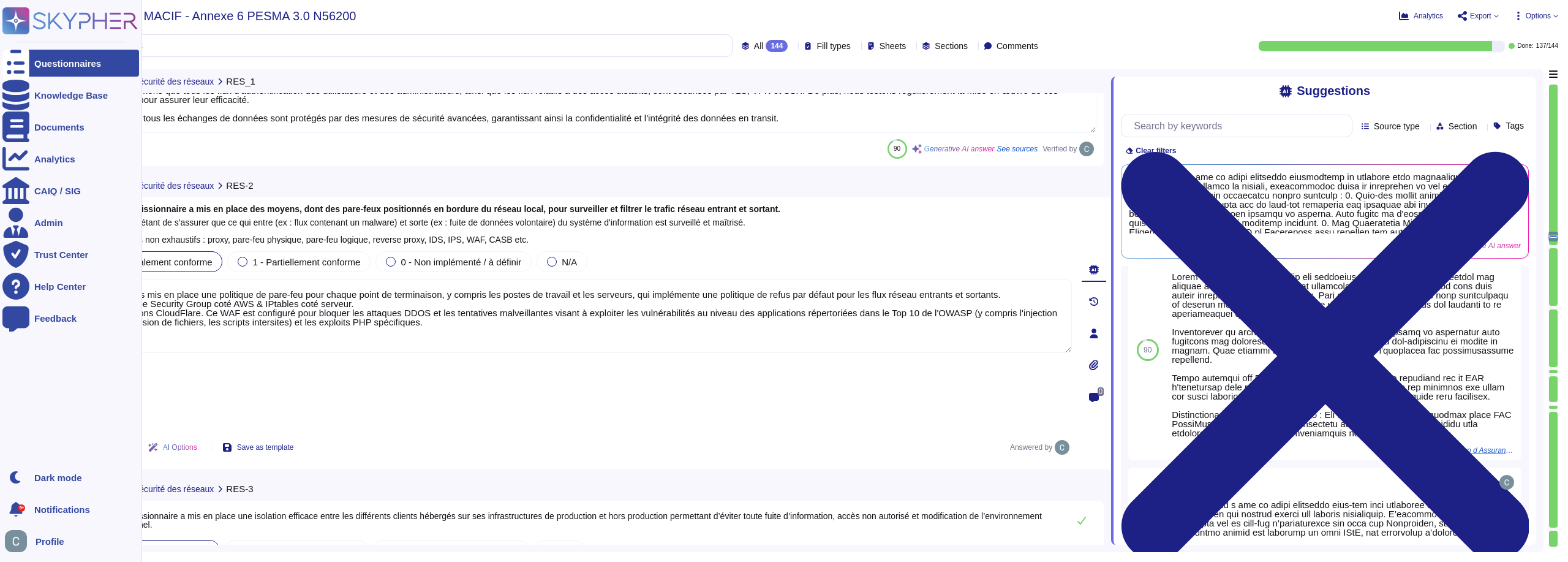
drag, startPoint x: 451, startPoint y: 327, endPoint x: 0, endPoint y: 264, distance: 455.4
click at [0, 264] on div "Questionnaires Knowledge Base Documents Analytics CAIQ / SIG Admin Trust Center…" at bounding box center [784, 281] width 1568 height 562
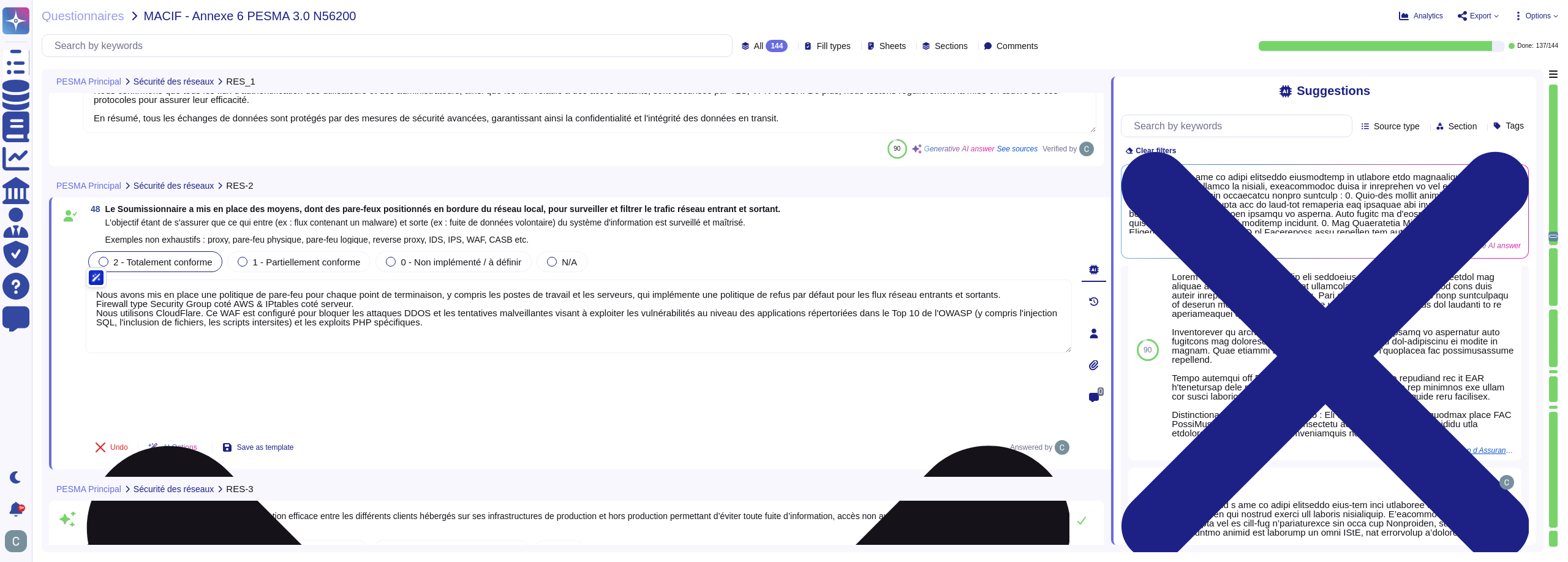
click at [870, 330] on textarea "Nous avons mis en place une politique de pare-feu pour chaque point de terminai…" at bounding box center [579, 316] width 986 height 74
click at [855, 325] on textarea "Nous avons mis en place une politique de pare-feu pour chaque point de terminai…" at bounding box center [579, 316] width 986 height 74
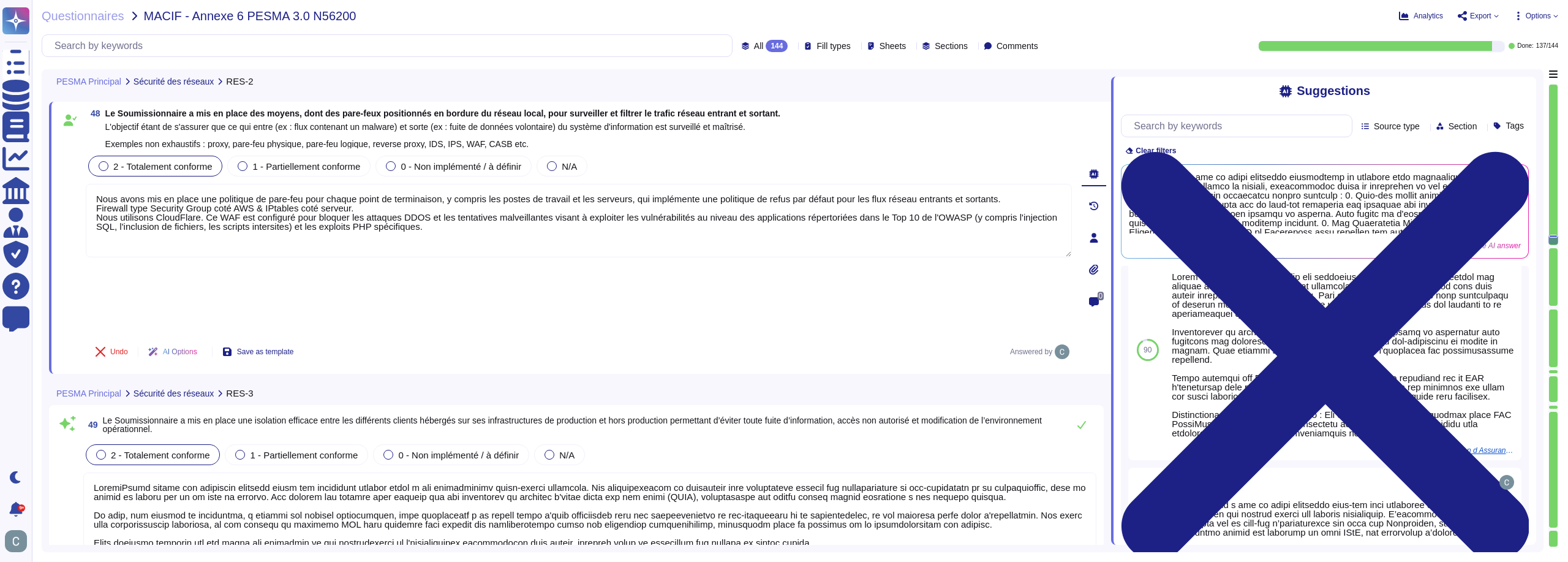
type textarea "LoremiPsumd sit am conse adi elitsed do eiusmodt incididu utla etdolore mag ali…"
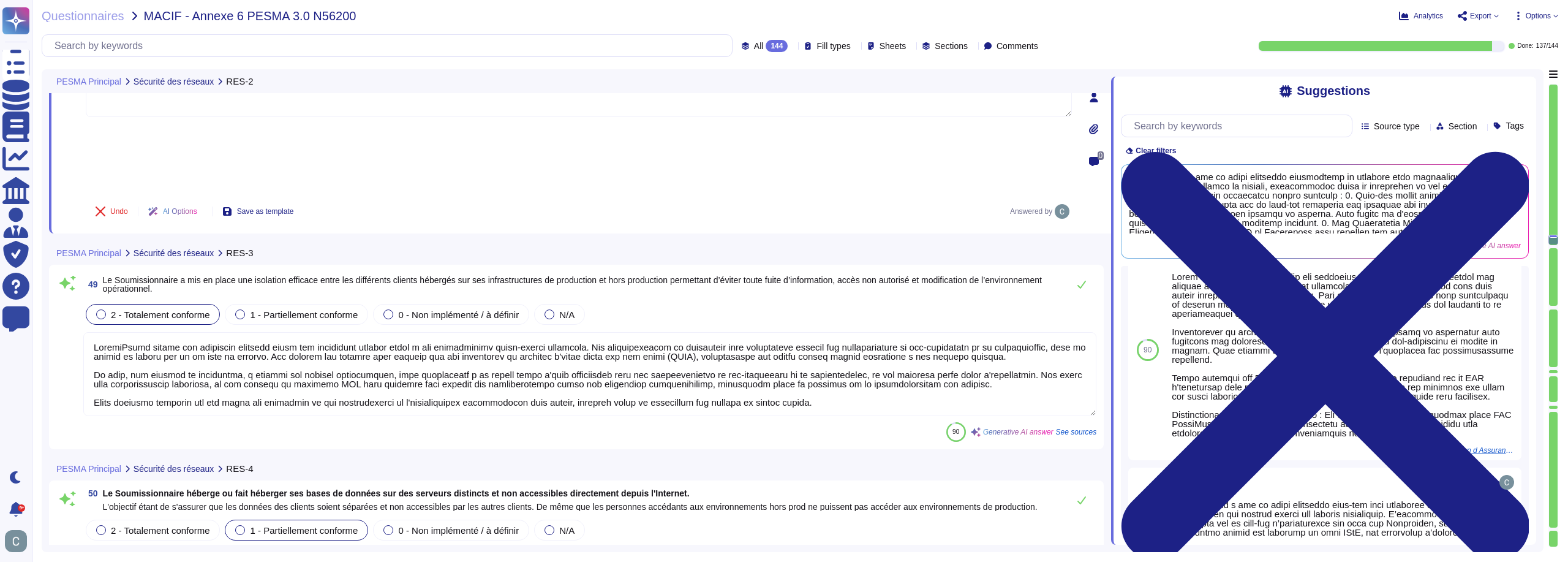
scroll to position [10301, 0]
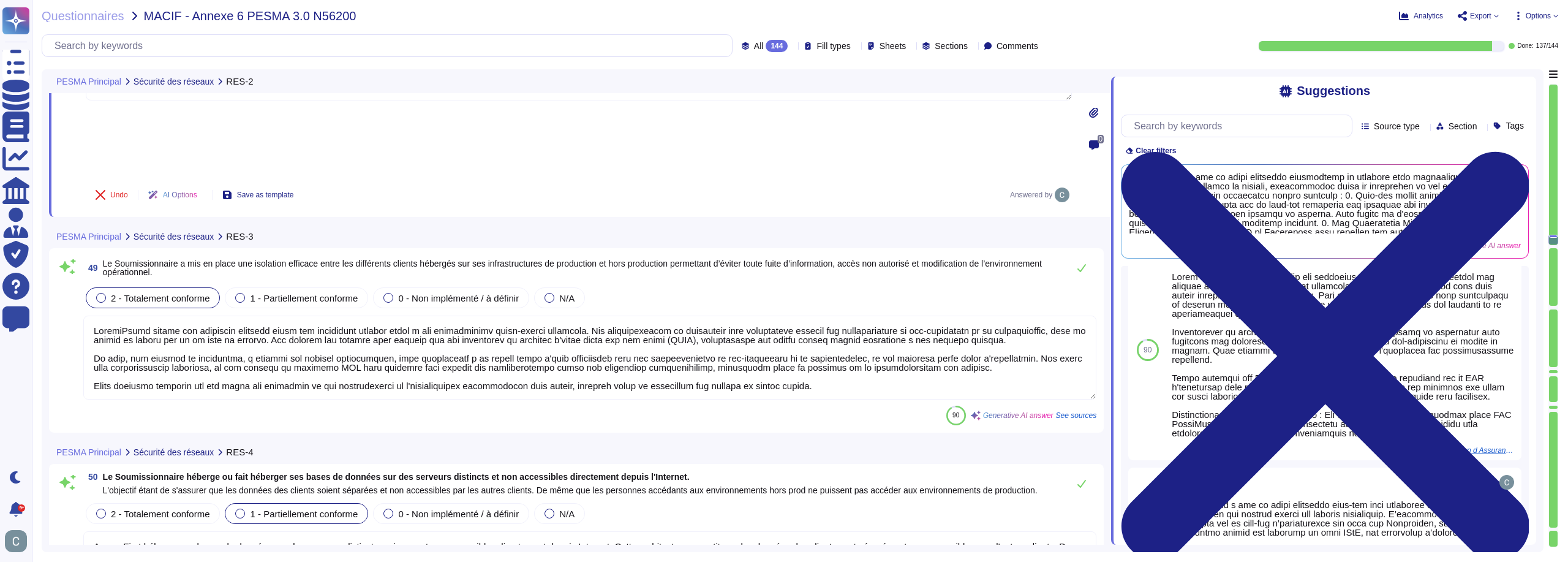
click at [676, 285] on div "2 - Totalement conforme 1 - Partiellement conforme 0 - Non implémenté / à défin…" at bounding box center [590, 298] width 1013 height 26
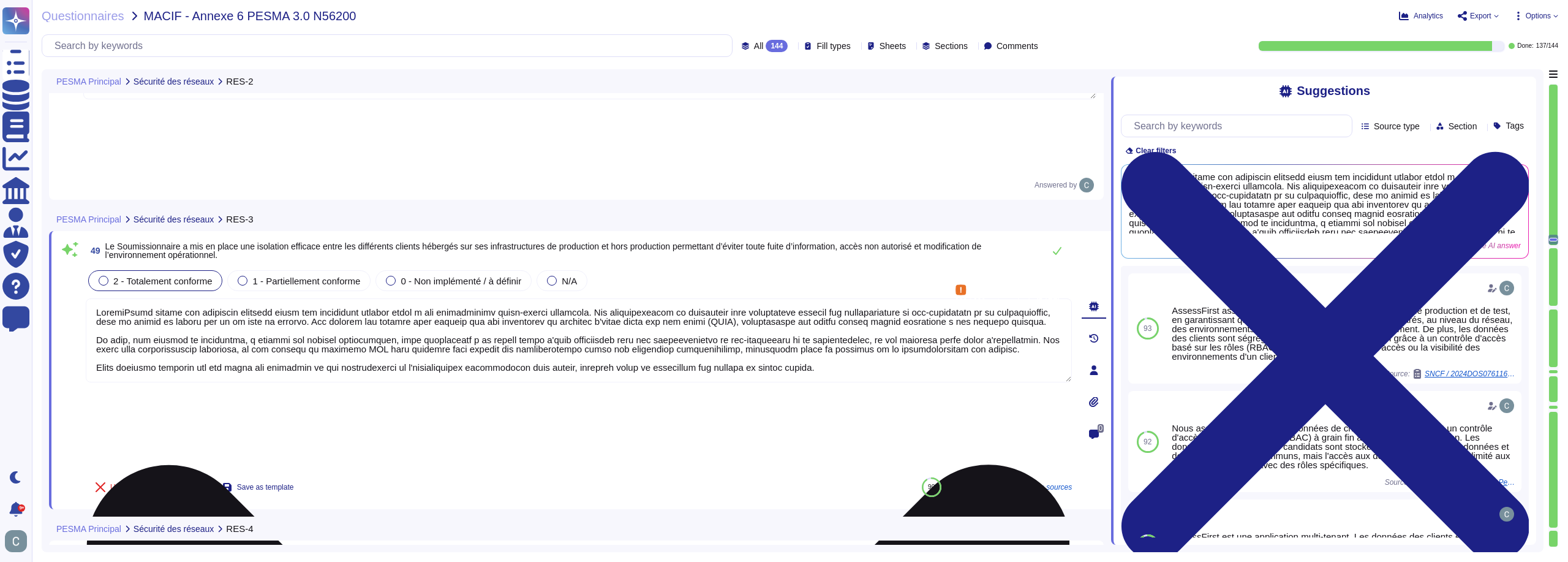
scroll to position [9, 0]
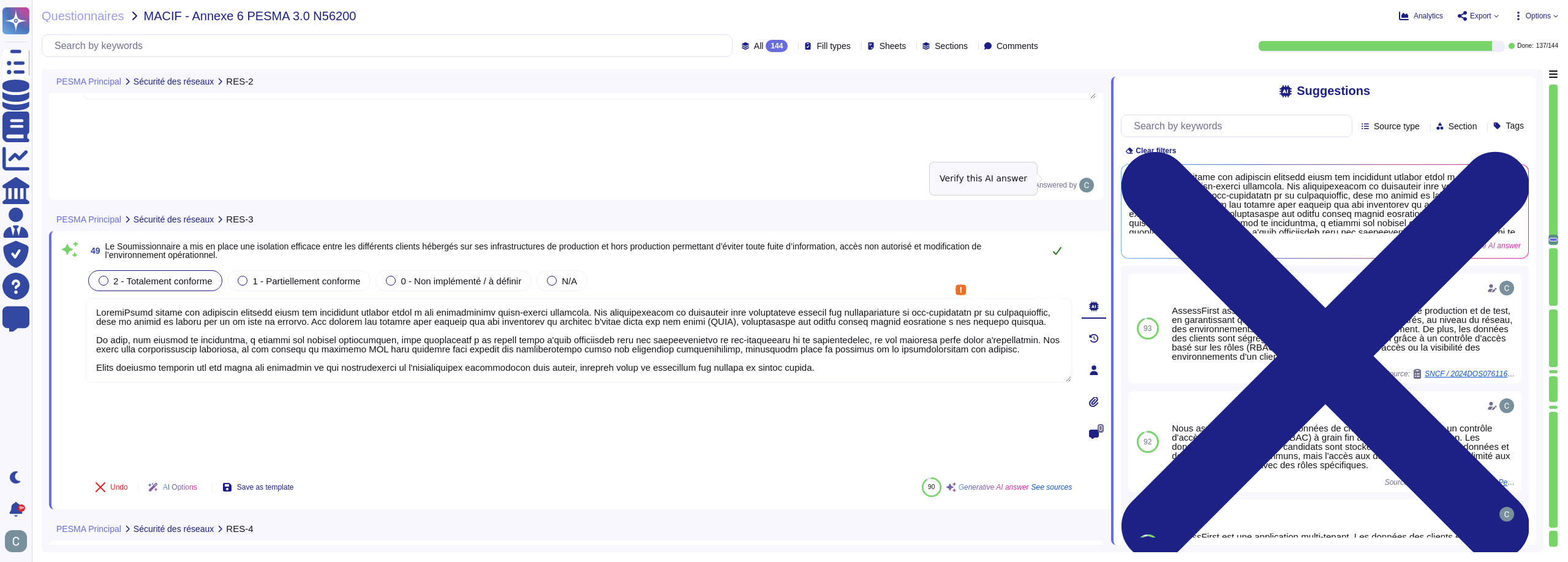
click at [1058, 239] on button at bounding box center [1057, 251] width 29 height 24
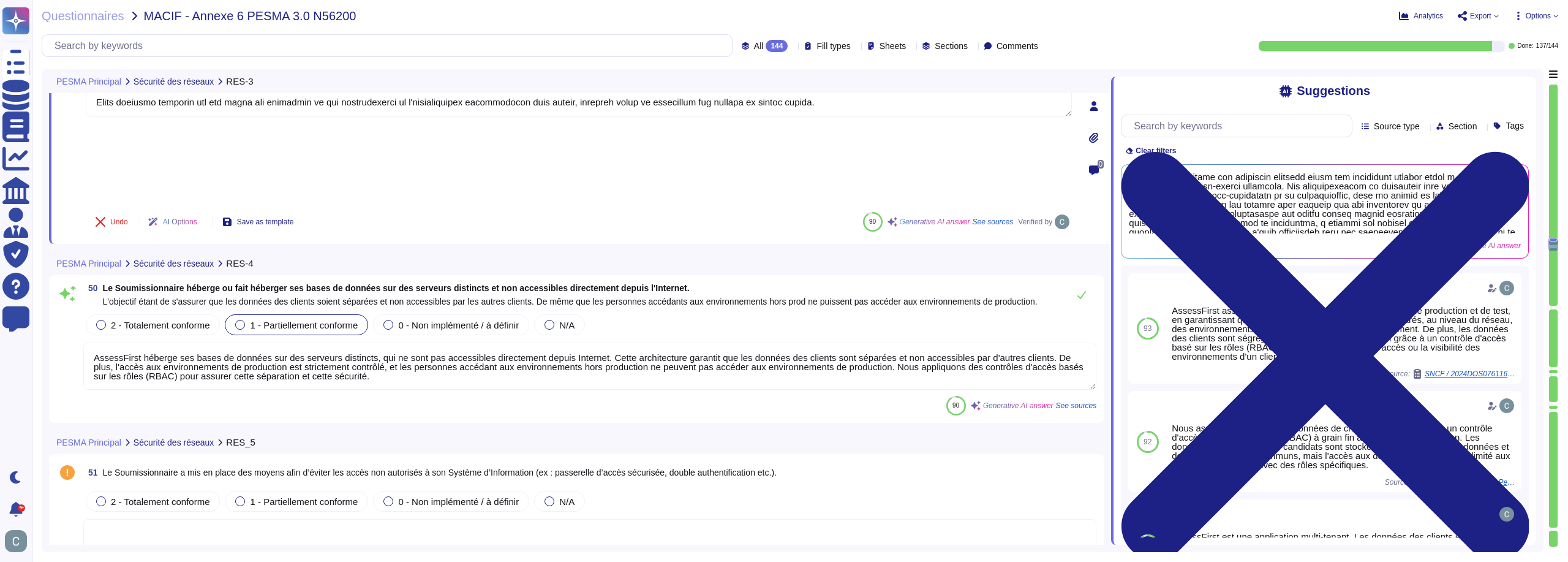
scroll to position [10486, 0]
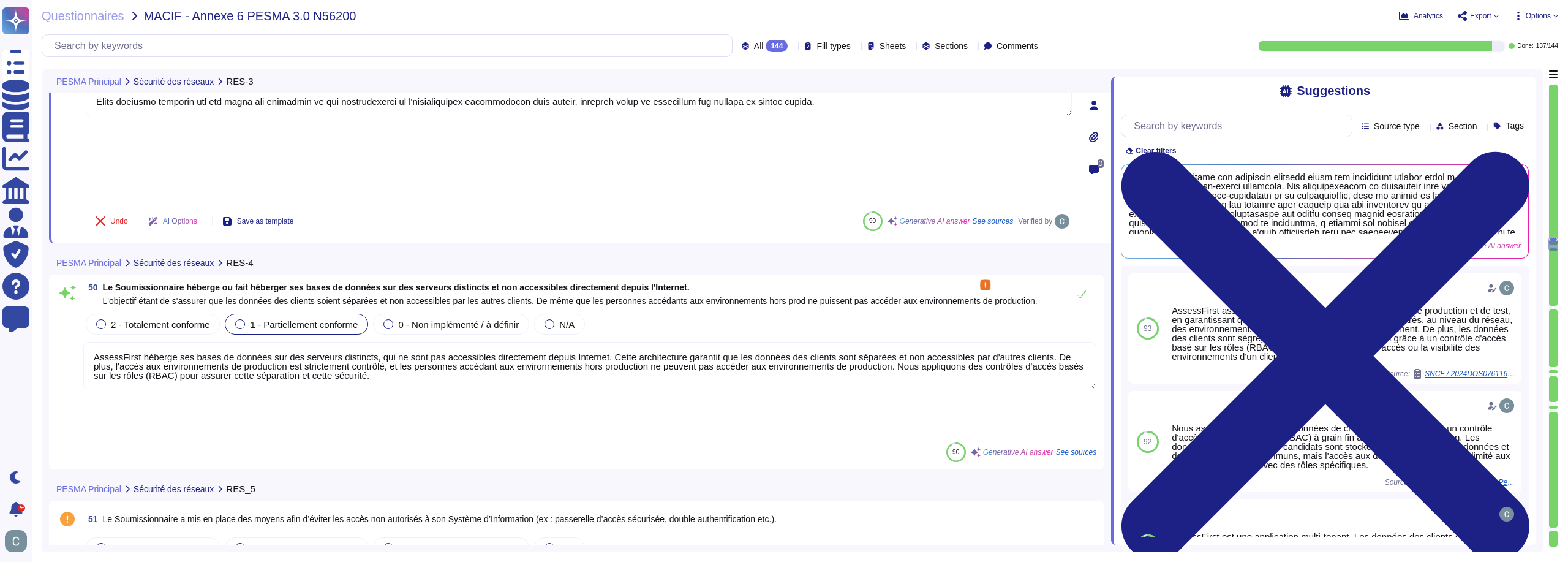
drag, startPoint x: 371, startPoint y: 270, endPoint x: 395, endPoint y: 268, distance: 24.1
click at [395, 342] on textarea "AssessFirst héberge ses bases de données sur des serveurs distincts, qui ne son…" at bounding box center [590, 366] width 1013 height 47
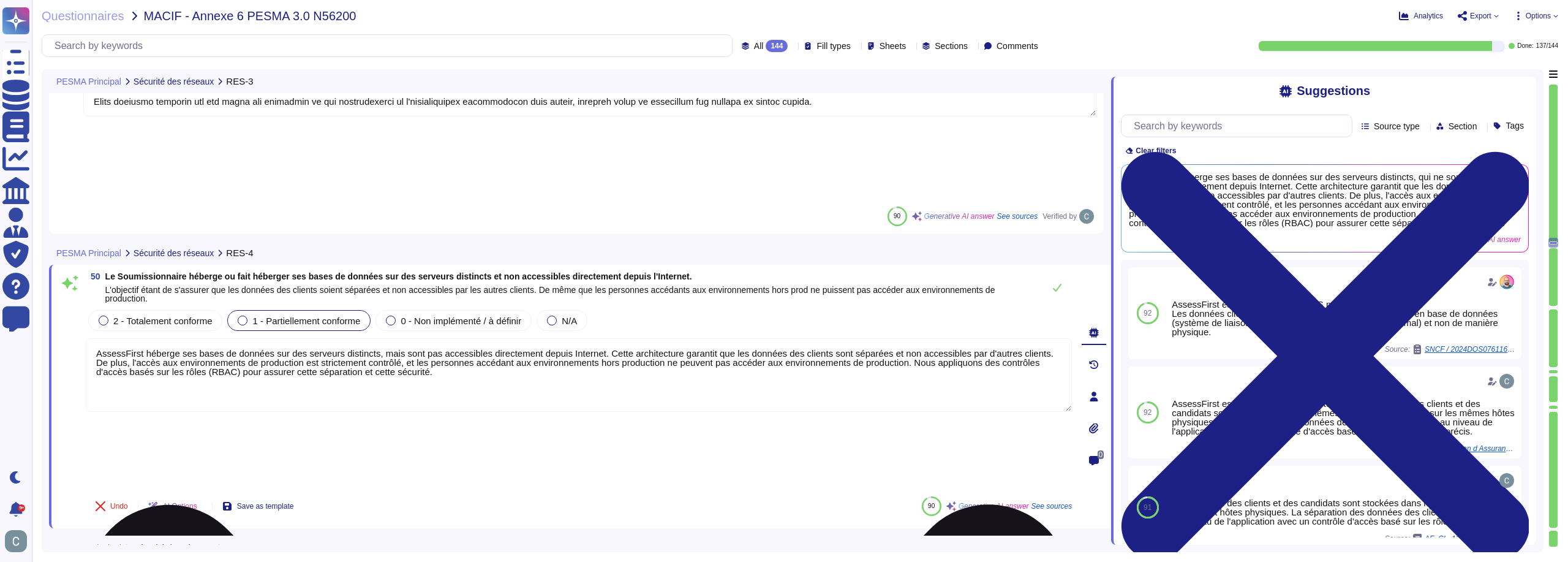
click at [430, 338] on textarea "AssessFirst héberge ses bases de données sur des serveurs distincts, mais sont …" at bounding box center [579, 375] width 986 height 74
drag, startPoint x: 512, startPoint y: 272, endPoint x: 460, endPoint y: 269, distance: 52.1
click at [460, 338] on textarea "AssessFirst héberge ses bases de données sur des serveurs distincts, mais sont …" at bounding box center [579, 375] width 986 height 74
click at [522, 338] on textarea "AssessFirst héberge ses bases de données sur des serveurs distincts, mais sont …" at bounding box center [579, 375] width 986 height 74
click at [524, 338] on textarea "AssessFirst héberge ses bases de données sur des serveurs distincts, mais sont …" at bounding box center [579, 375] width 986 height 74
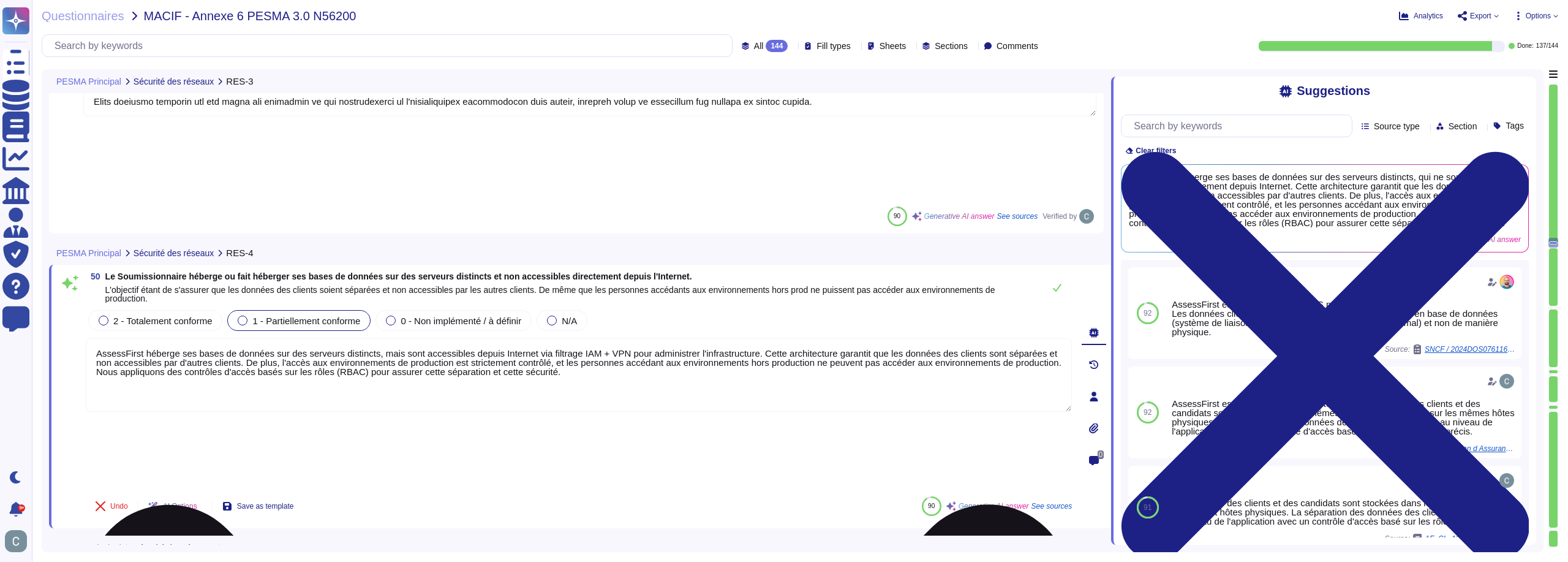
drag, startPoint x: 748, startPoint y: 273, endPoint x: 535, endPoint y: 314, distance: 216.9
click at [537, 338] on textarea "AssessFirst héberge ses bases de données sur des serveurs distincts, mais sont …" at bounding box center [579, 375] width 986 height 74
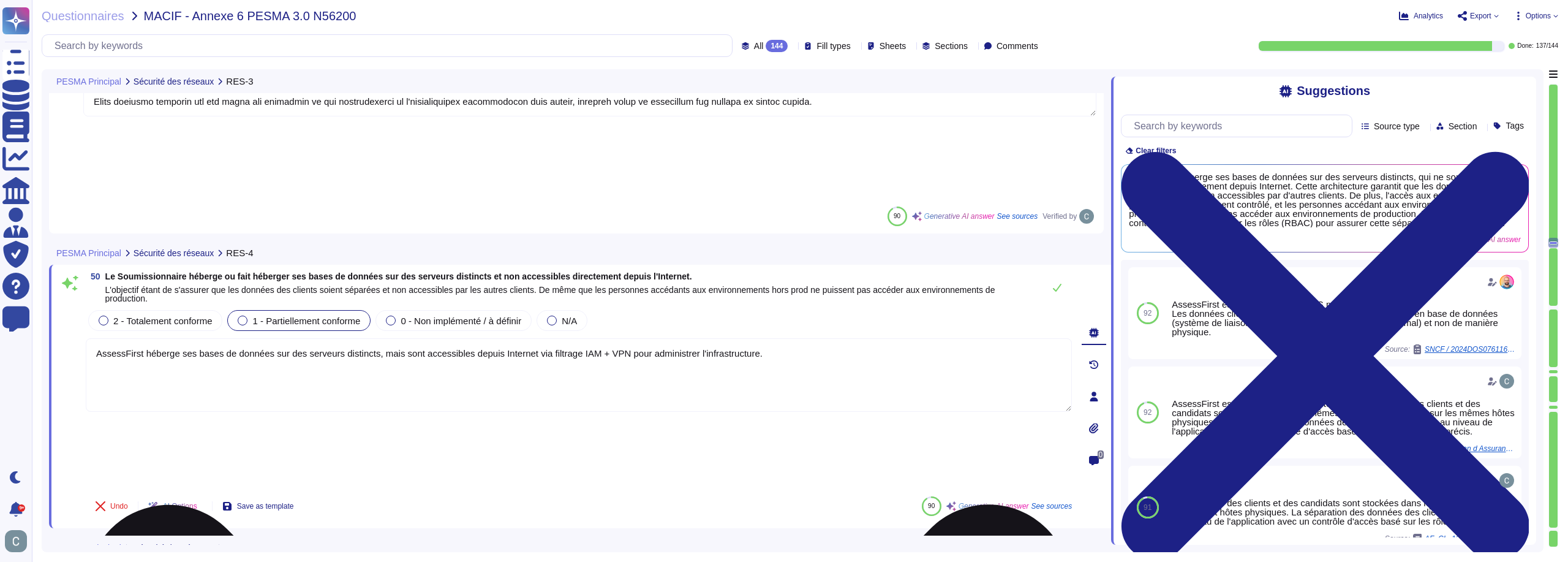
click at [762, 338] on textarea "AssessFirst héberge ses bases de données sur des serveurs distincts, mais sont …" at bounding box center [579, 375] width 986 height 74
click at [796, 338] on textarea "AssessFirst héberge ses bases de données sur des serveurs distincts, mais sont …" at bounding box center [579, 375] width 986 height 74
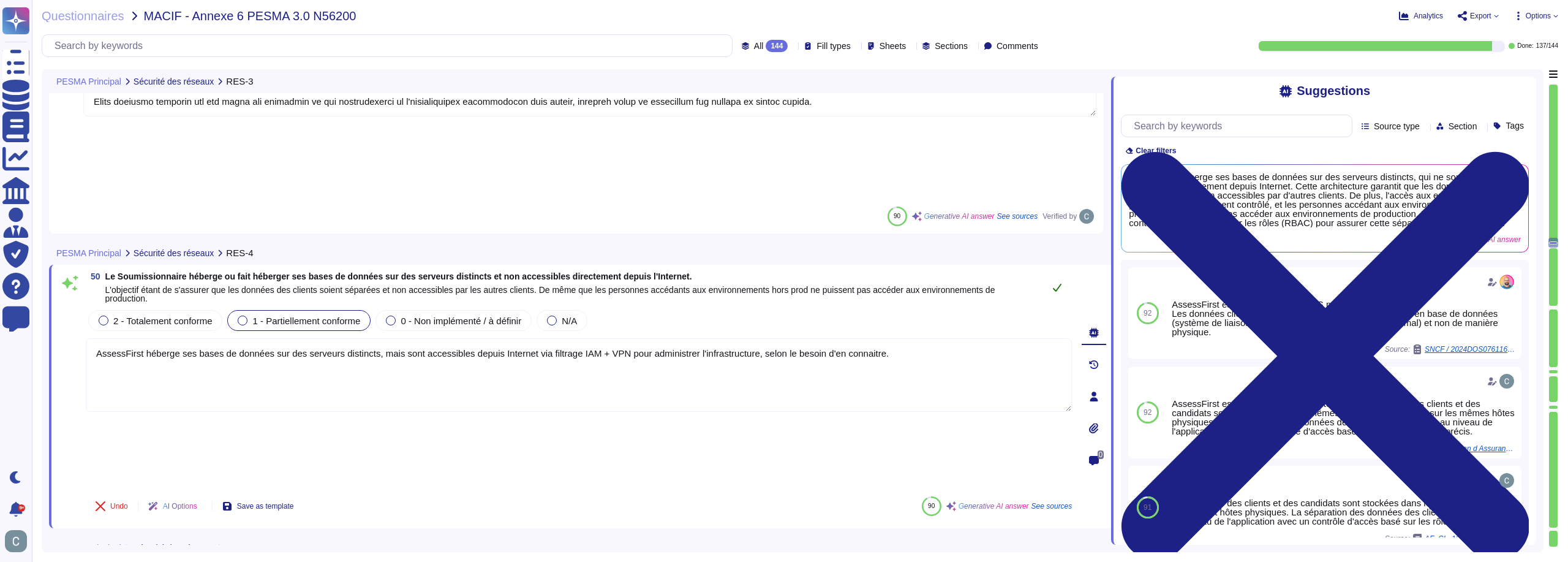
type textarea "AssessFirst héberge ses bases de données sur des serveurs distincts, mais sont …"
click at [1061, 275] on button at bounding box center [1057, 287] width 29 height 24
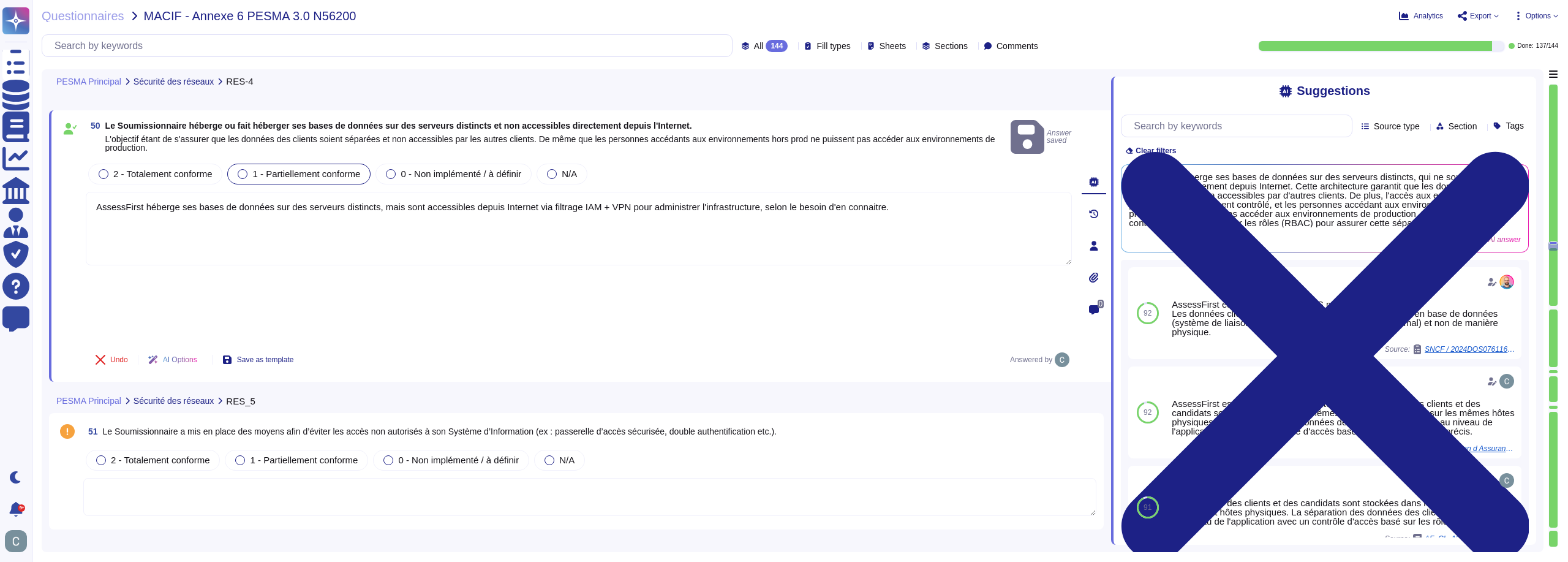
type textarea "LoremiPsumd s ame co adipi elitseddo eiusmodtem in utlaboreet dolo magnaal en a…"
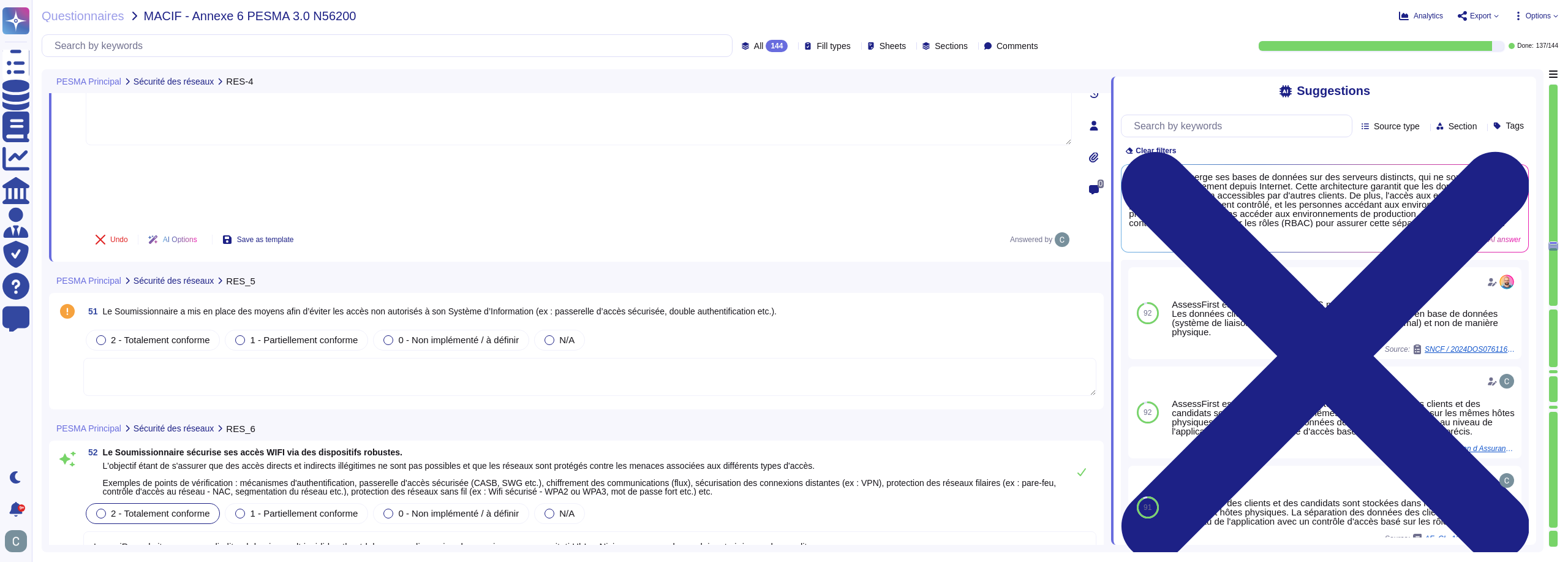
scroll to position [10669, 0]
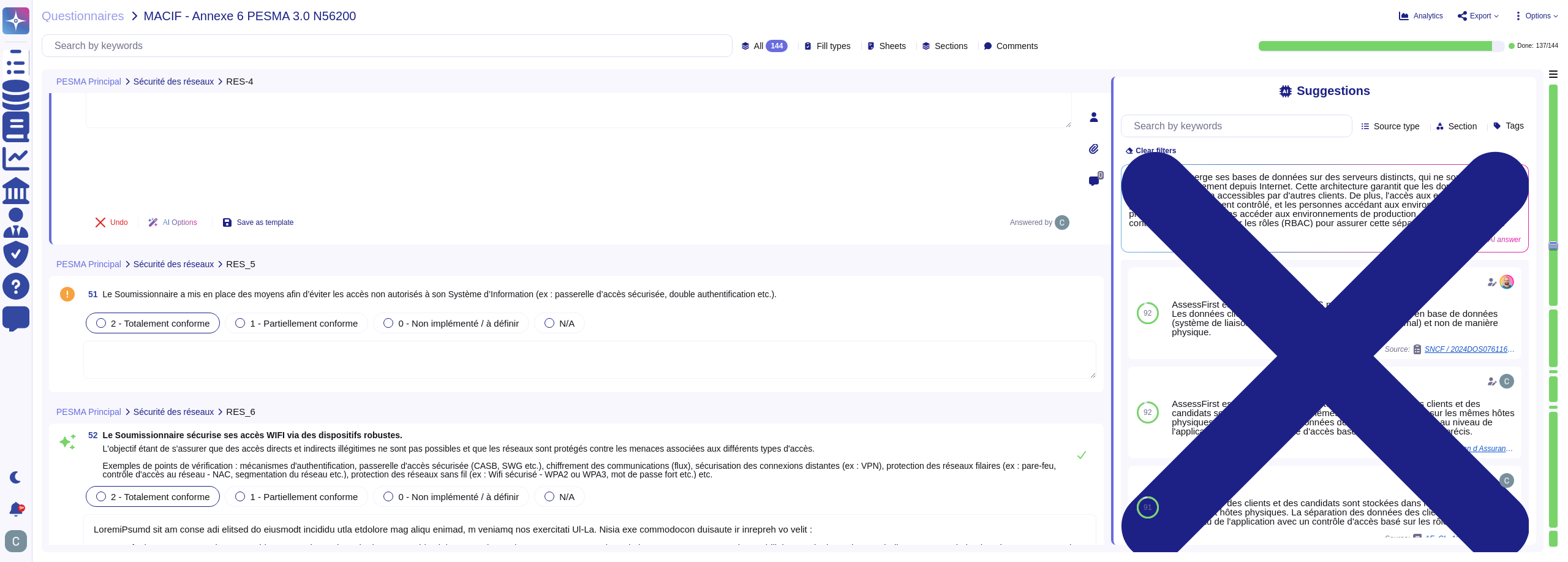
click at [151, 318] on span "2 - Totalement conforme" at bounding box center [160, 323] width 99 height 10
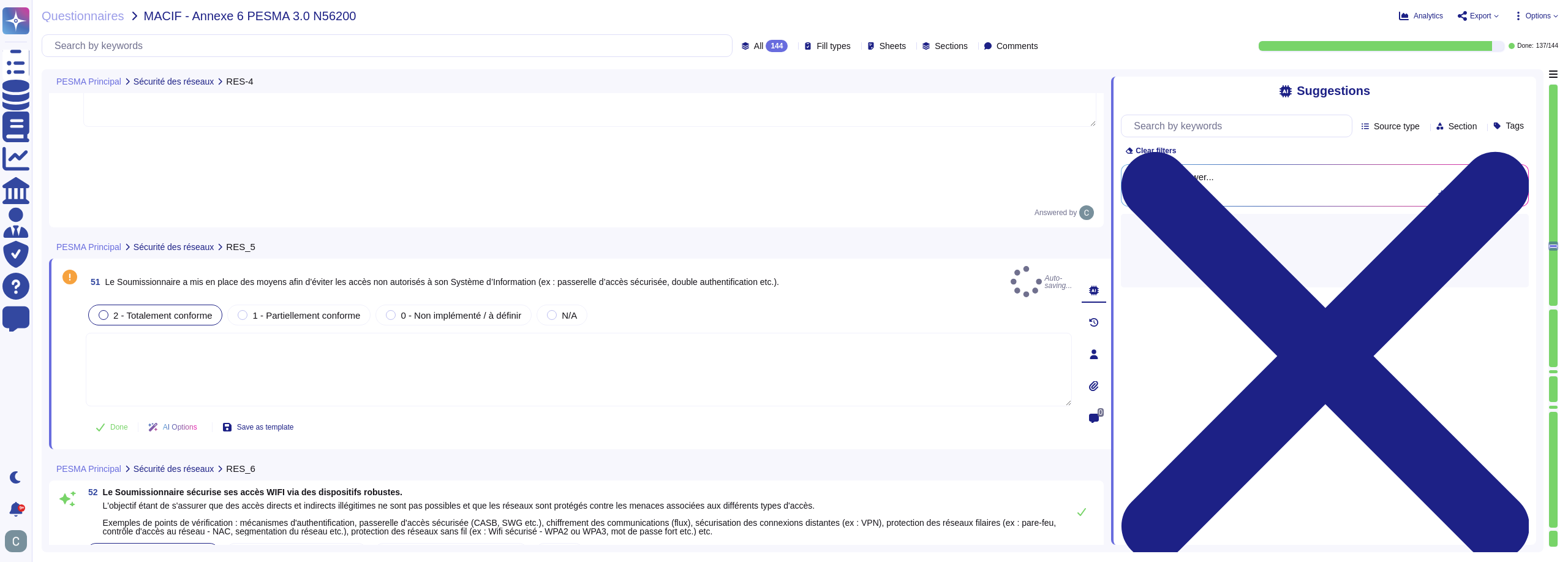
type textarea "Oui, des mesures ont été mises en place pour éviter les accès non autorisés au …"
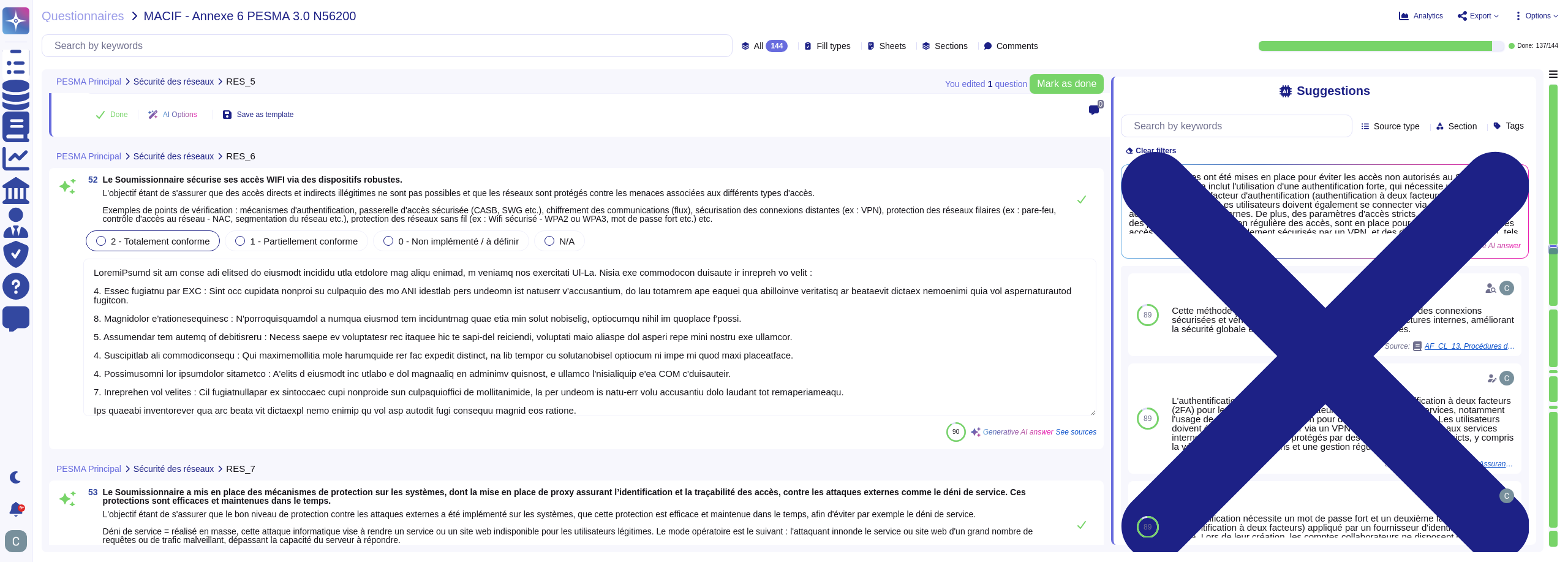
scroll to position [10914, 0]
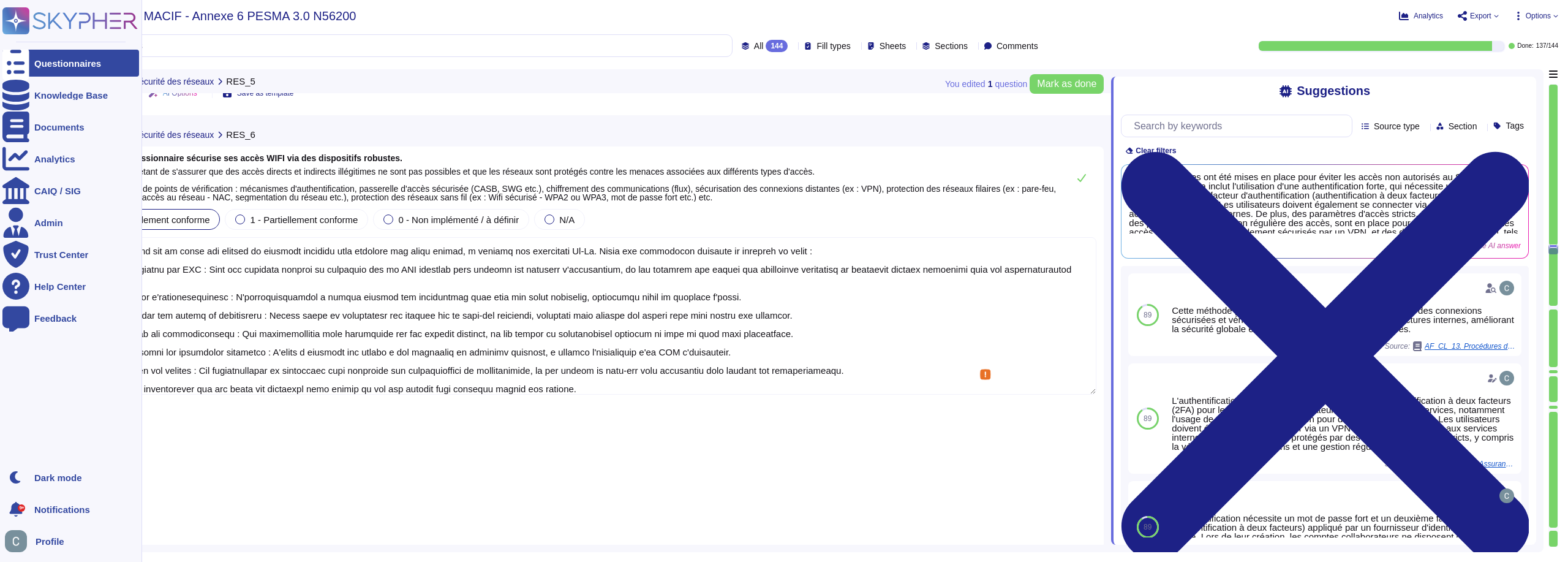
drag, startPoint x: 588, startPoint y: 384, endPoint x: 31, endPoint y: 359, distance: 557.6
click at [31, 359] on div "Questionnaires Knowledge Base Documents Analytics CAIQ / SIG Admin Trust Center…" at bounding box center [784, 281] width 1568 height 562
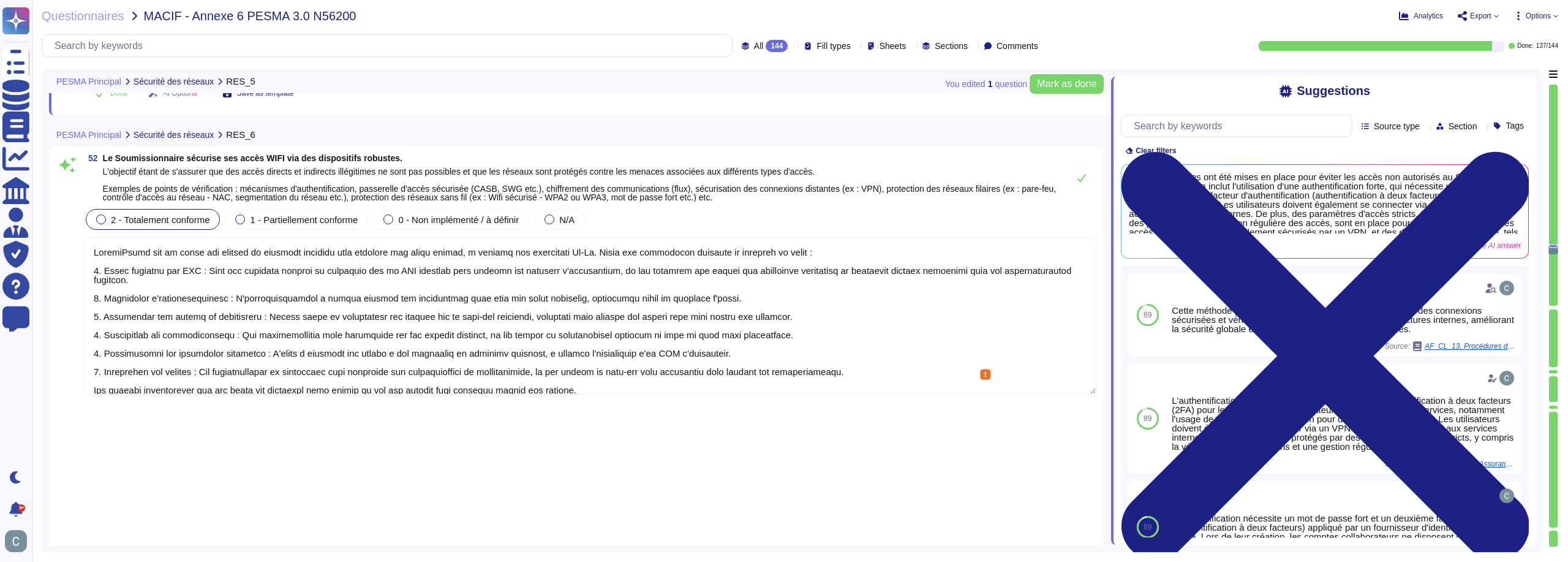
scroll to position [1, 0]
drag, startPoint x: 580, startPoint y: 378, endPoint x: 88, endPoint y: 366, distance: 492.1
click at [88, 366] on textarea at bounding box center [590, 316] width 1013 height 158
type textarea "LoremiPsumd sit am conse adi elitsed do eiusmodt incididu utla etdolore mag ali…"
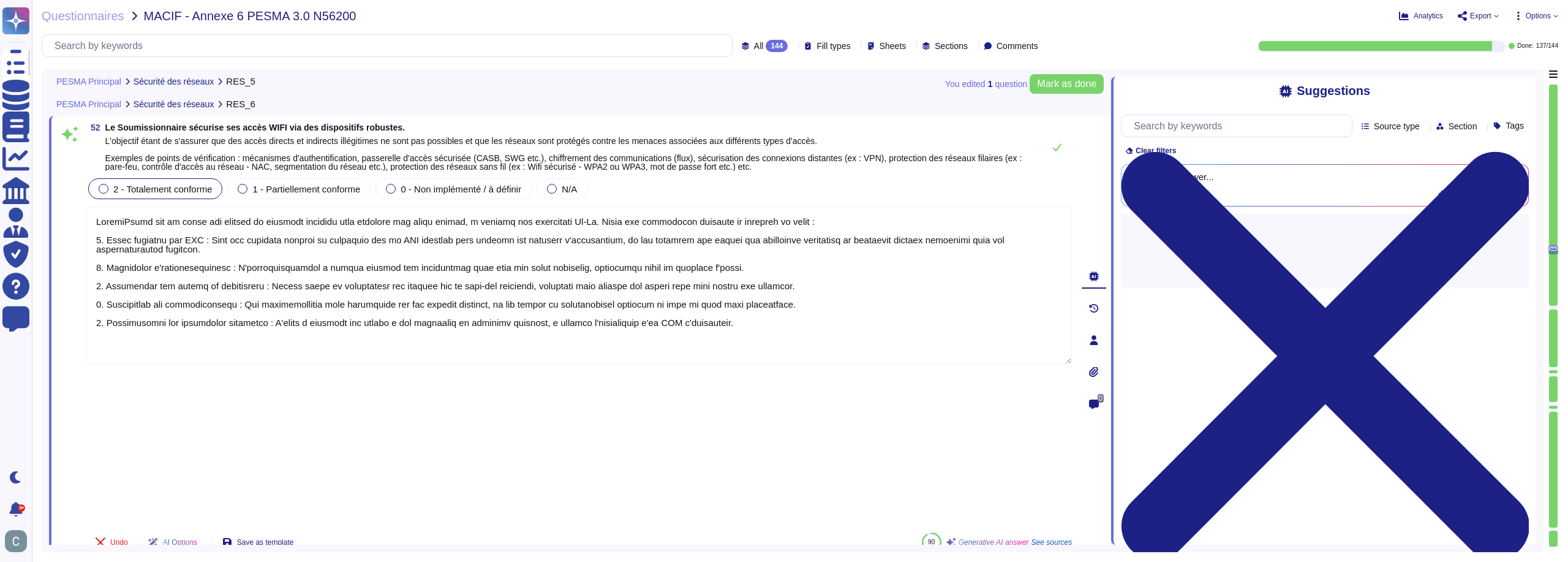
scroll to position [0, 0]
type textarea "LoremiPsumd s ame co adipi el seddoeiusm tempori ut laboreet dolo magnaa enimad…"
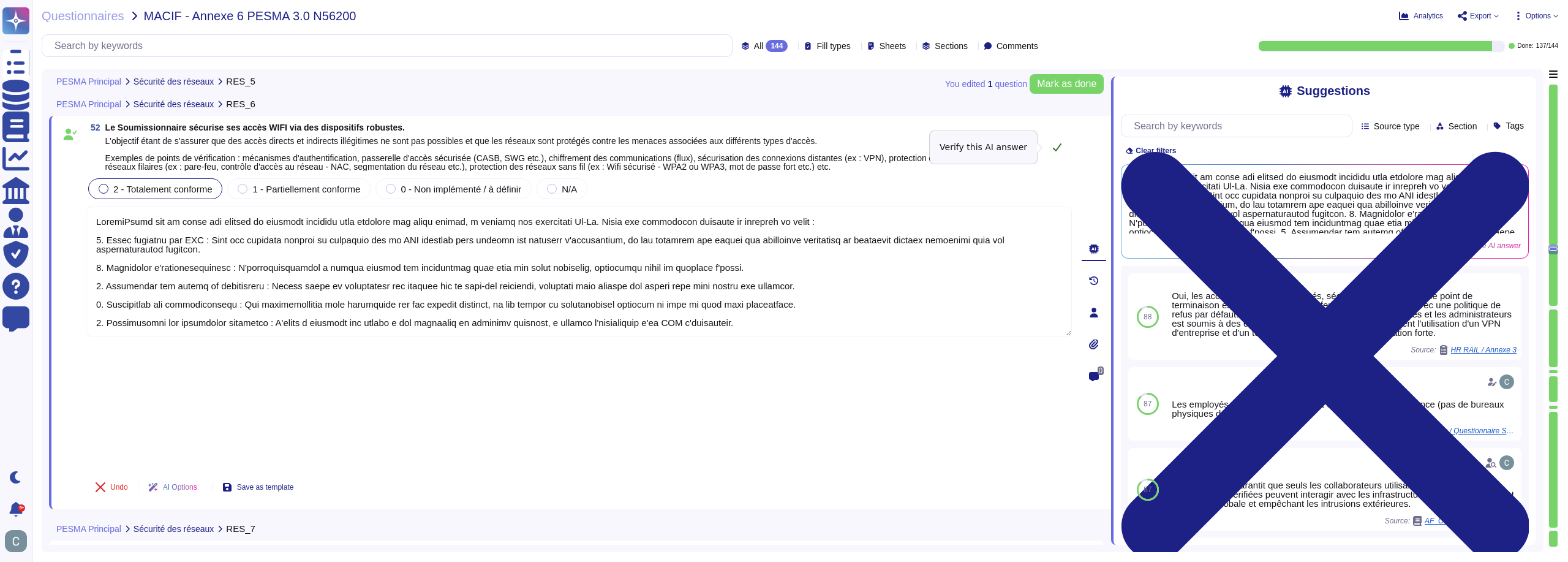
type textarea "LoremiPsumd sit am conse adi elitsed do eiusmodt incididu utla etdolore mag ali…"
click at [1053, 147] on icon at bounding box center [1056, 147] width 10 height 10
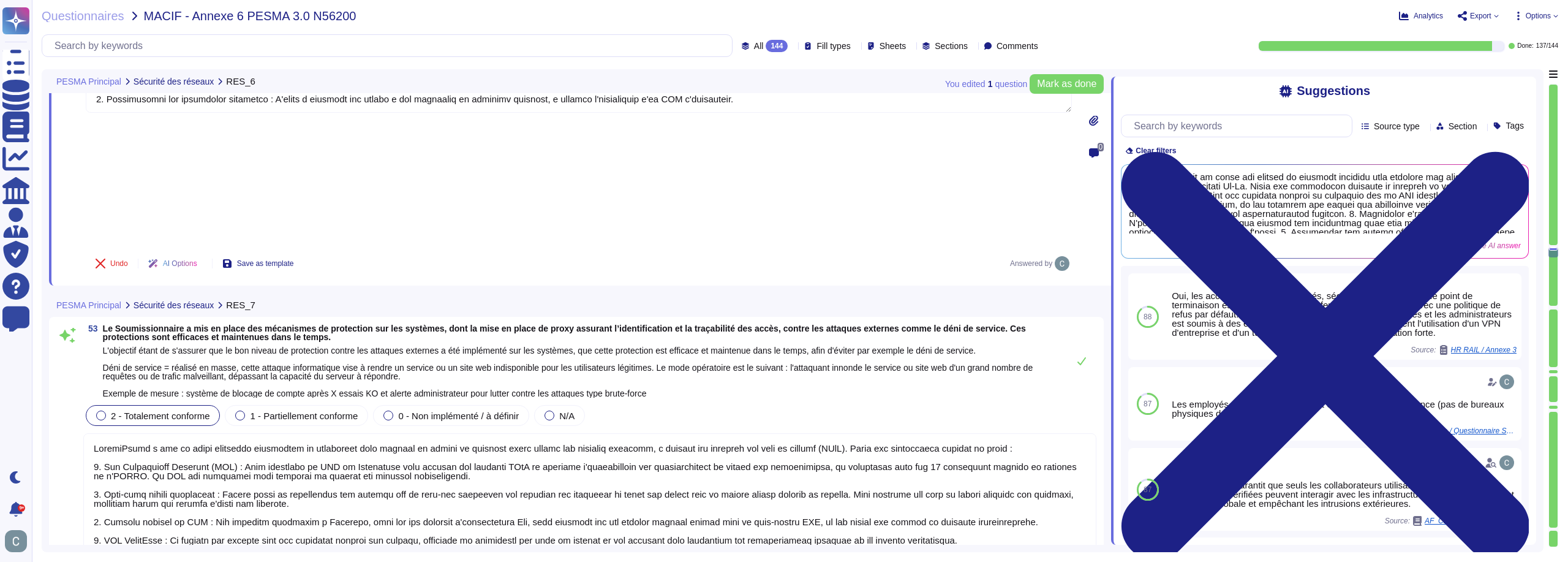
scroll to position [11160, 0]
